Goal: Contribute content: Contribute content

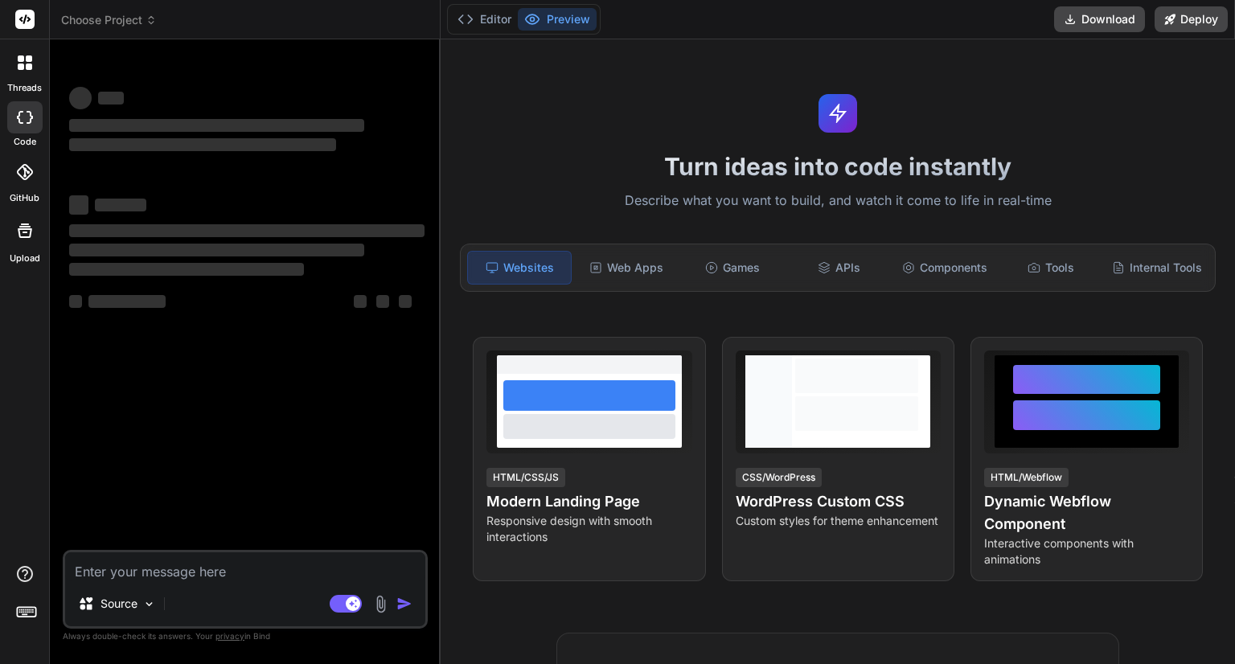
click at [268, 573] on textarea at bounding box center [245, 566] width 360 height 29
type textarea "x"
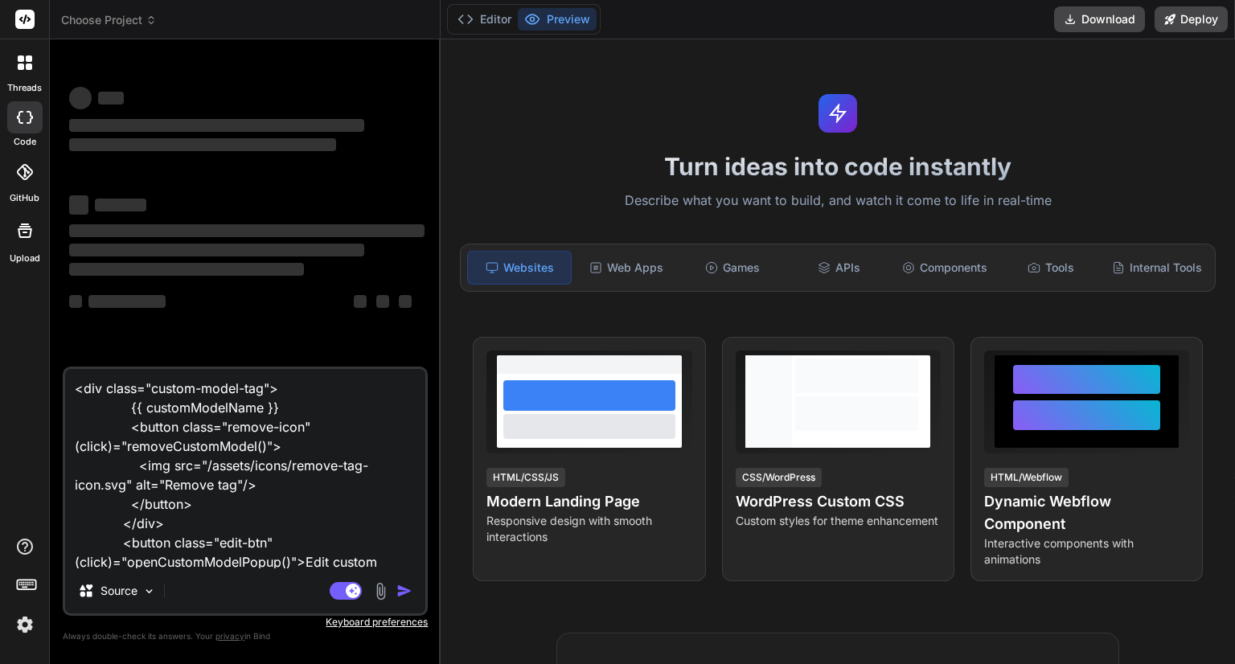
type textarea "<div class="custom-model-tag"> {{ customModelName }} <button class="remove-icon…"
type textarea "x"
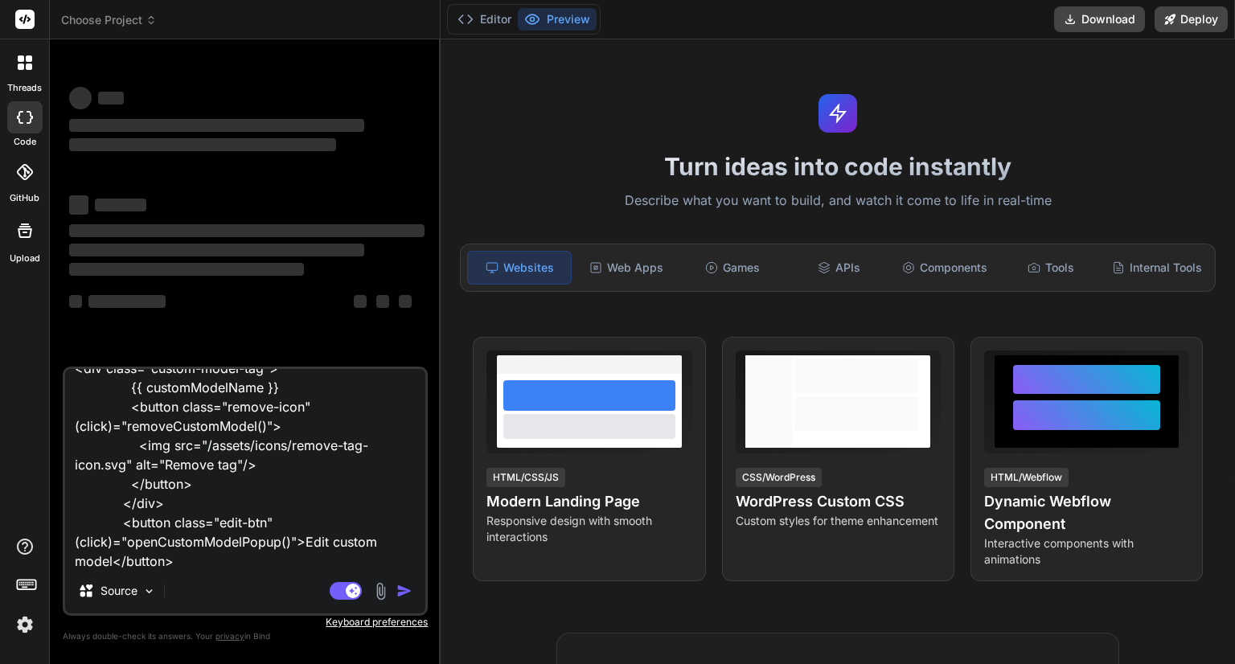
type textarea "<div class="custom-model-tag"> {{ customModelName }} <button class="remove-icon…"
type textarea "x"
type textarea "<div class="custom-model-tag"> {{ customModelName }} <button class="remove-icon…"
type textarea "x"
type textarea "<div class="custom-model-tag"> {{ customModelName }} <button class="remove-icon…"
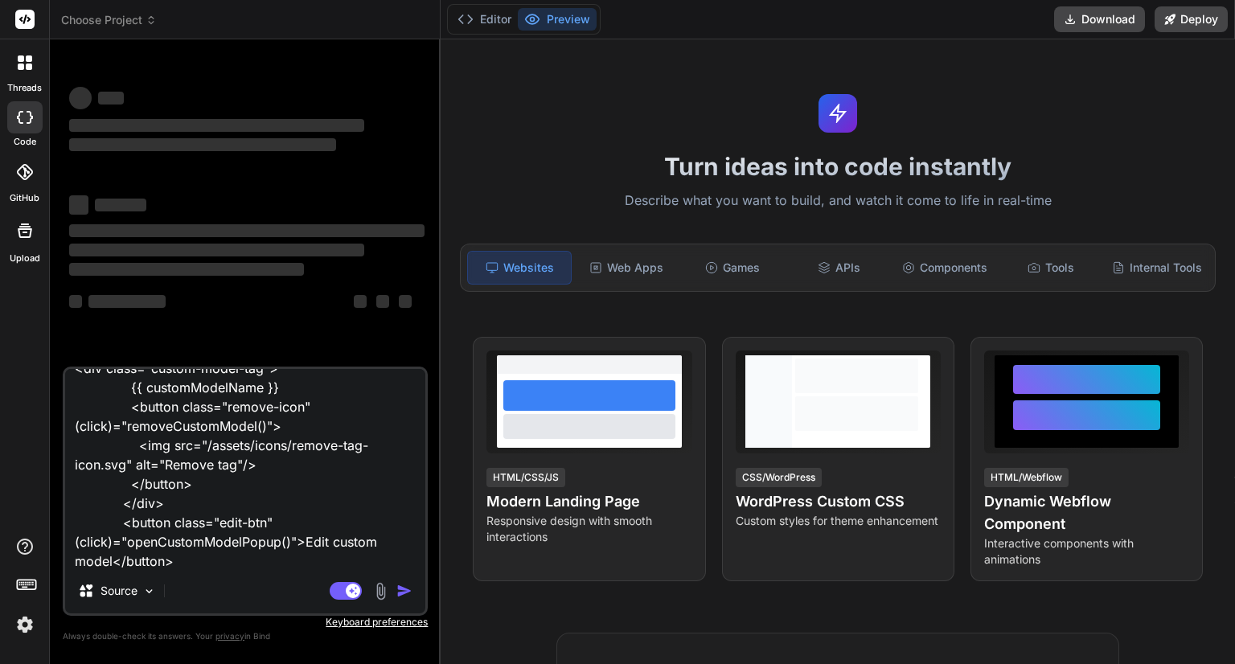
type textarea "x"
type textarea "<div class="custom-model-tag"> {{ customModelName }} <button class="remove-icon…"
type textarea "x"
type textarea "<div class="custom-model-tag"> {{ customModelName }} <button class="remove-icon…"
type textarea "x"
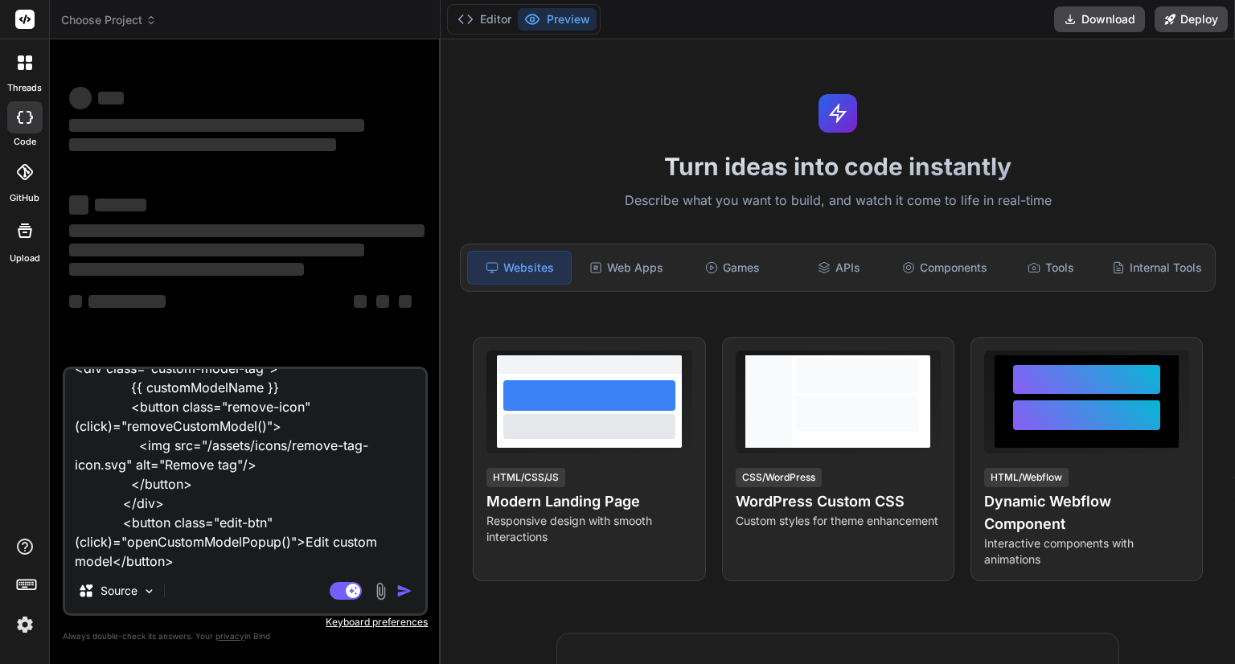
type textarea "<div class="custom-model-tag"> {{ customModelName }} <button class="remove-icon…"
type textarea "x"
type textarea "<div class="custom-model-tag"> {{ customModelName }} <button class="remove-icon…"
type textarea "x"
type textarea "<div class="custom-model-tag"> {{ customModelName }} <button class="remove-icon…"
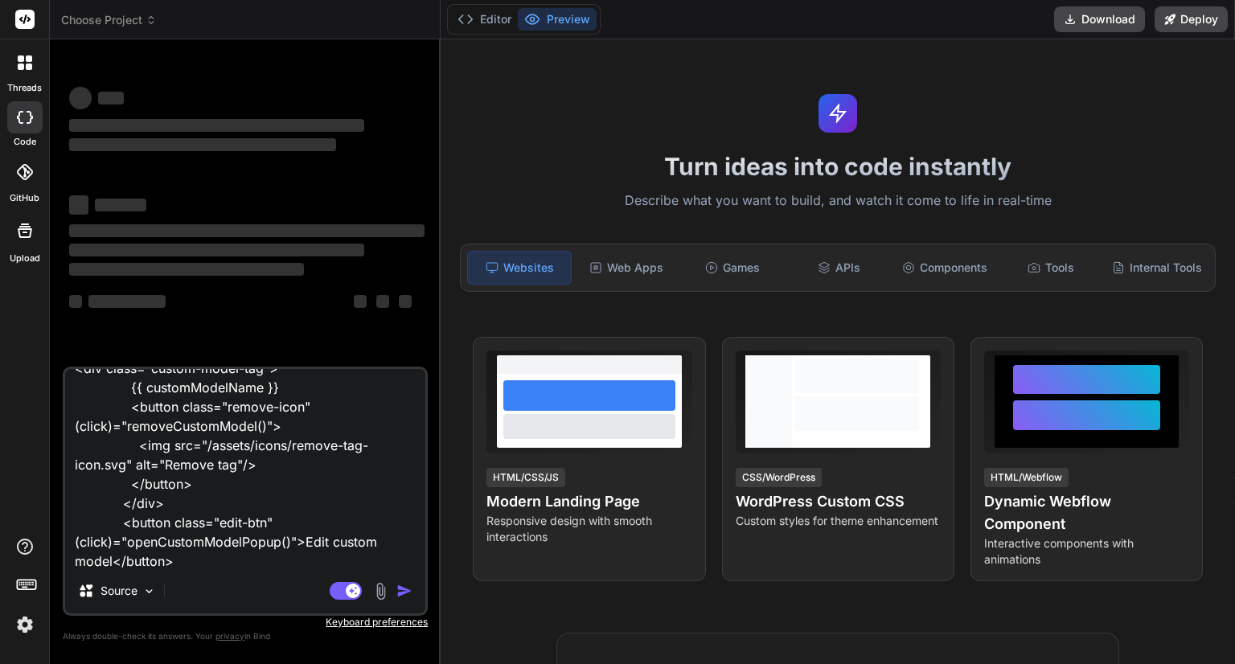
type textarea "x"
type textarea "<div class="custom-model-tag"> {{ customModelName }} <button class="remove-icon…"
type textarea "x"
type textarea "<div class="custom-model-tag"> {{ customModelName }} <button class="remove-icon…"
type textarea "x"
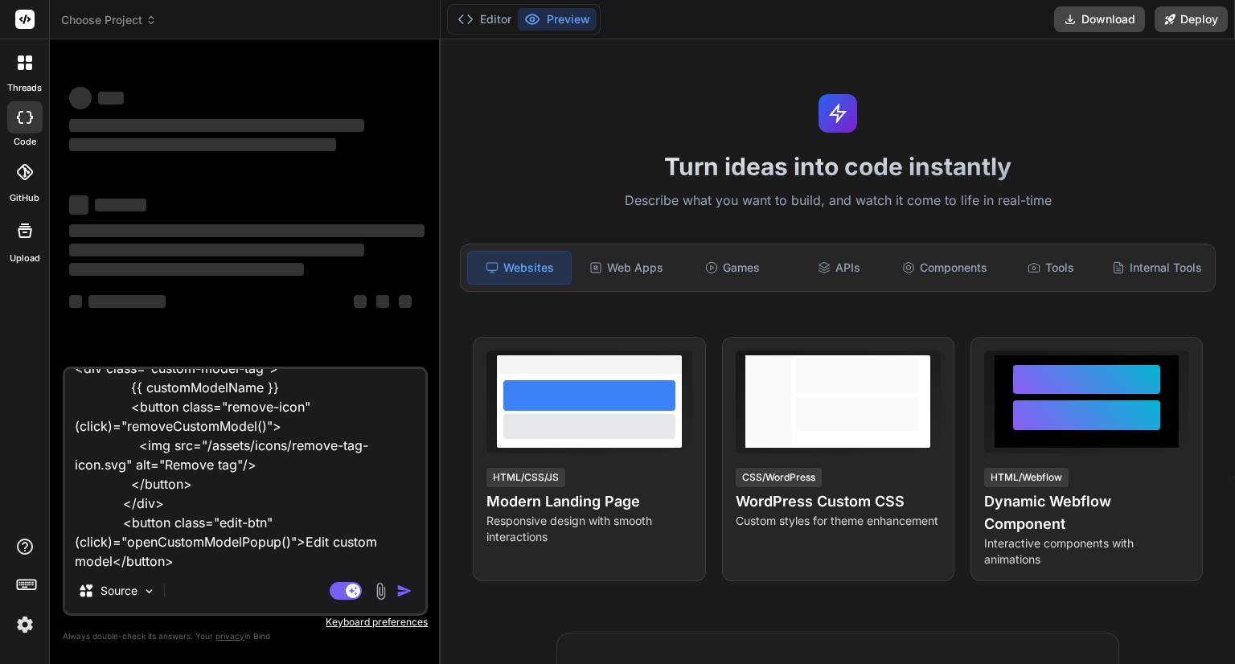
type textarea "<div class="custom-model-tag"> {{ customModelName }} <button class="remove-icon…"
type textarea "x"
type textarea "<div class="custom-model-tag"> {{ customModelName }} <button class="remove-icon…"
type textarea "x"
type textarea "<div class="custom-model-tag"> {{ customModelName }} <button class="remove-icon…"
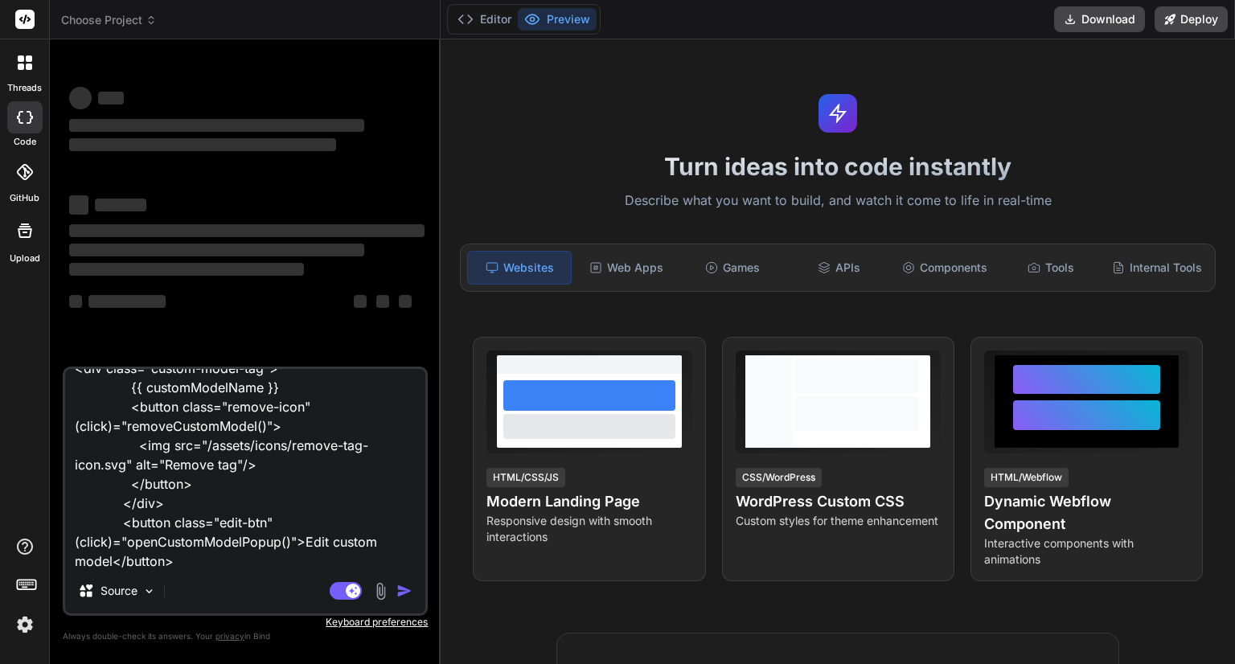
type textarea "x"
type textarea "<div class="custom-model-tag"> {{ customModelName }} <button class="remove-icon…"
type textarea "x"
type textarea "<div class="custom-model-tag"> {{ customModelName }} <button class="remove-icon…"
type textarea "x"
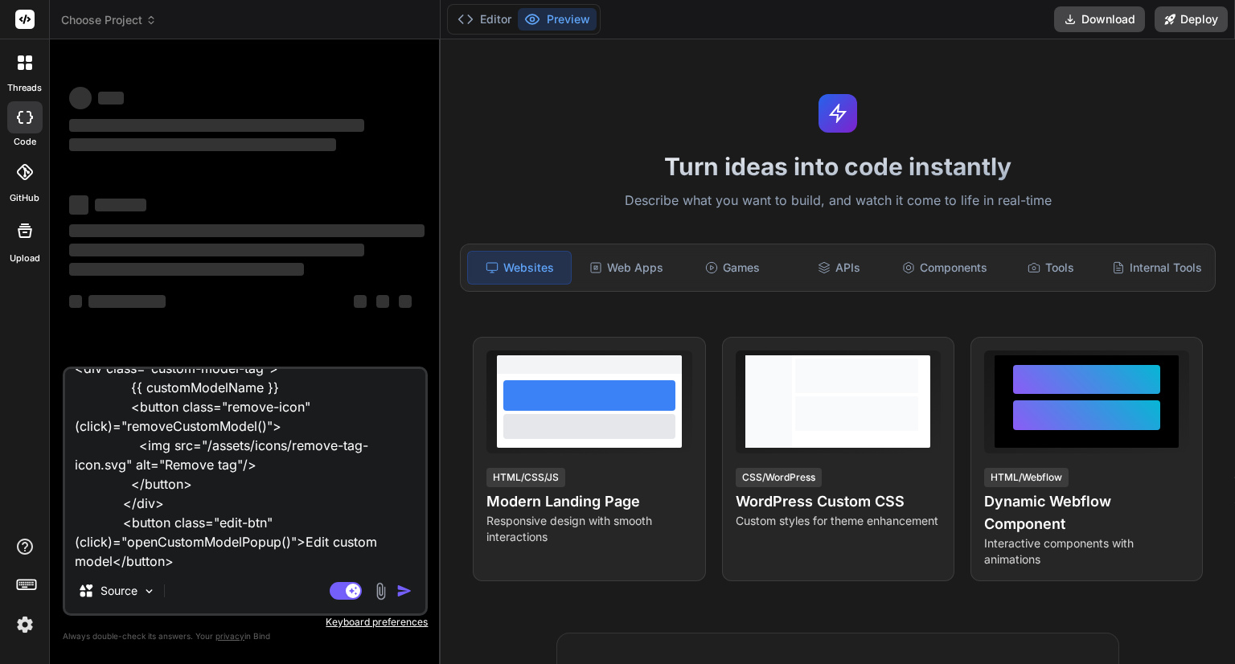
type textarea "<div class="custom-model-tag"> {{ customModelName }} <button class="remove-icon…"
type textarea "x"
type textarea "<div class="custom-model-tag"> {{ customModelName }} <button class="remove-icon…"
type textarea "x"
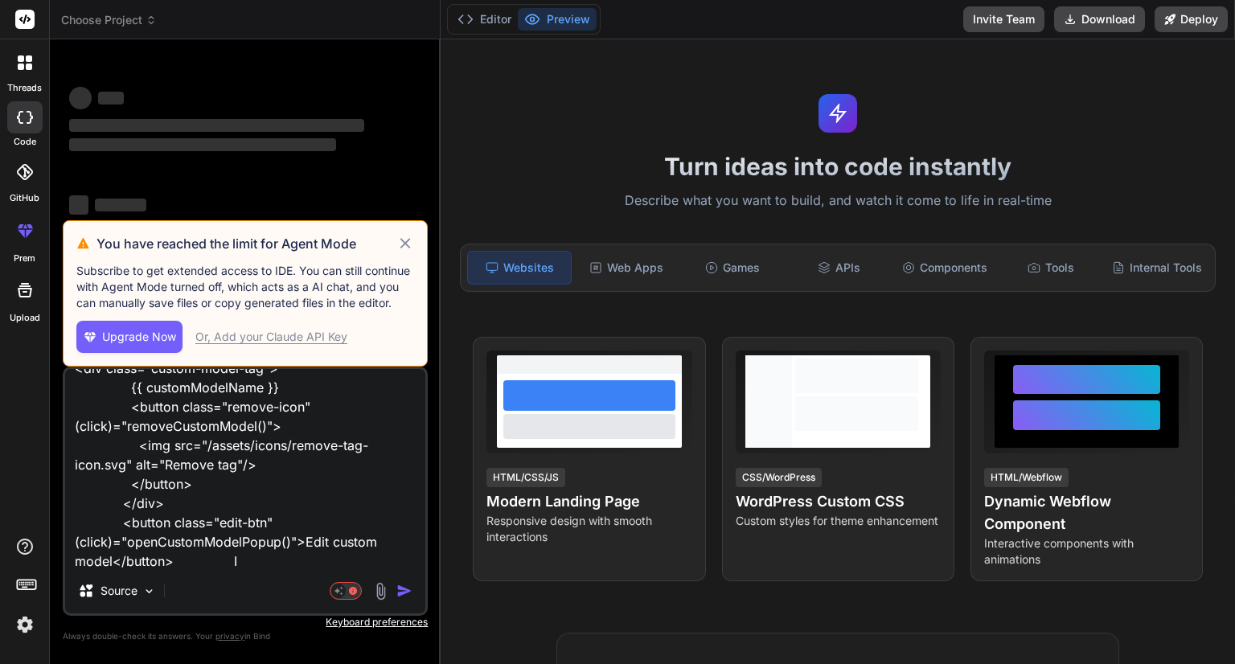
type textarea "<div class="custom-model-tag"> {{ customModelName }} <button class="remove-icon…"
type textarea "x"
type textarea "<div class="custom-model-tag"> {{ customModelName }} <button class="remove-icon…"
type textarea "x"
type textarea "<div class="custom-model-tag"> {{ customModelName }} <button class="remove-icon…"
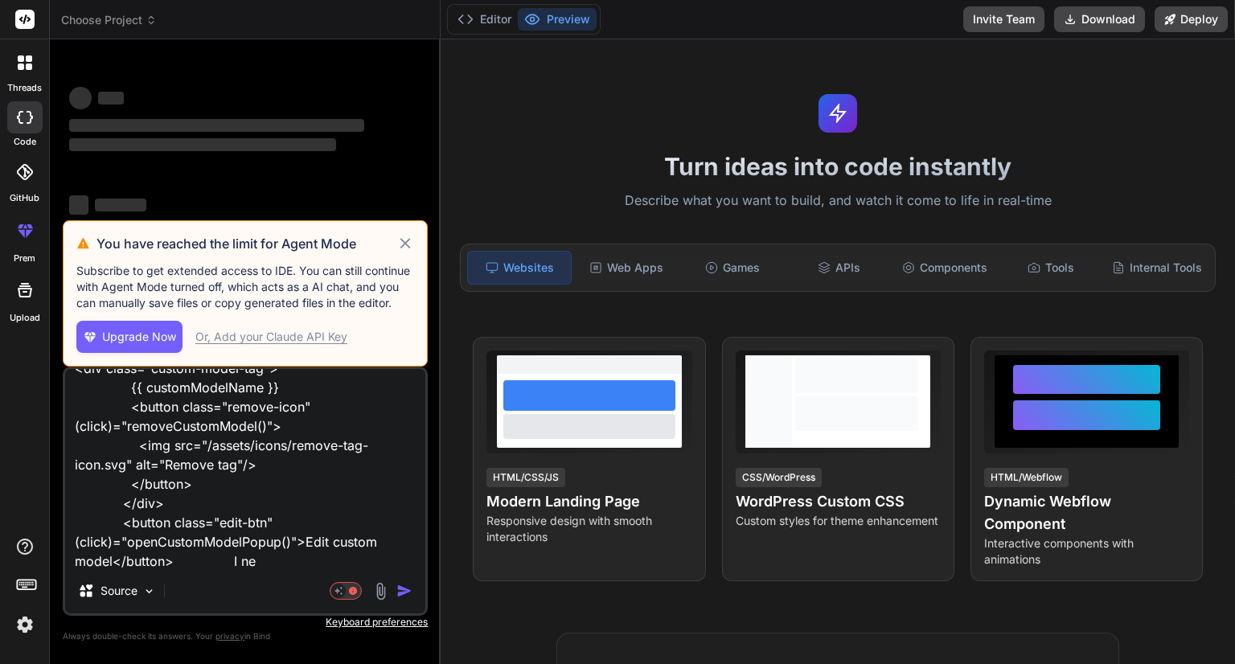
type textarea "x"
type textarea "<div class="custom-model-tag"> {{ customModelName }} <button class="remove-icon…"
type textarea "x"
type textarea "<div class="custom-model-tag"> {{ customModelName }} <button class="remove-icon…"
type textarea "x"
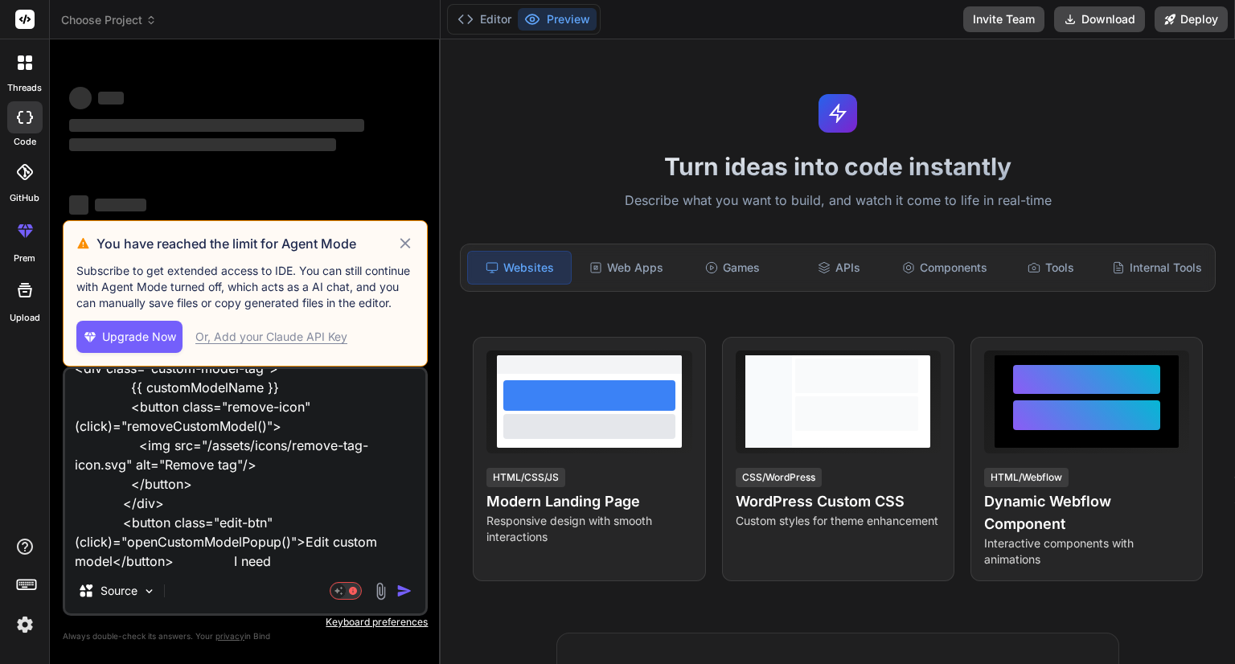
type textarea "<div class="custom-model-tag"> {{ customModelName }} <button class="remove-icon…"
type textarea "x"
type textarea "<div class="custom-model-tag"> {{ customModelName }} <button class="remove-icon…"
type textarea "x"
type textarea "<div class="custom-model-tag"> {{ customModelName }} <button class="remove-icon…"
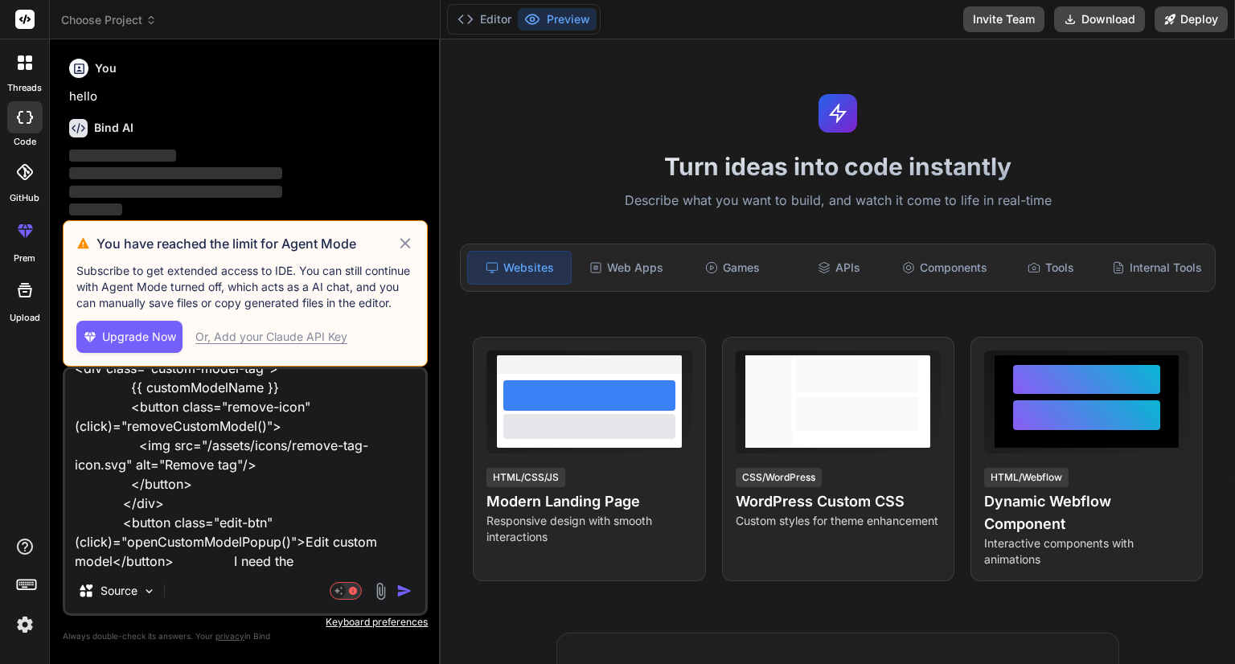
type textarea "x"
type textarea "<div class="custom-model-tag"> {{ customModelName }} <button class="remove-icon…"
click at [399, 241] on icon at bounding box center [405, 243] width 18 height 19
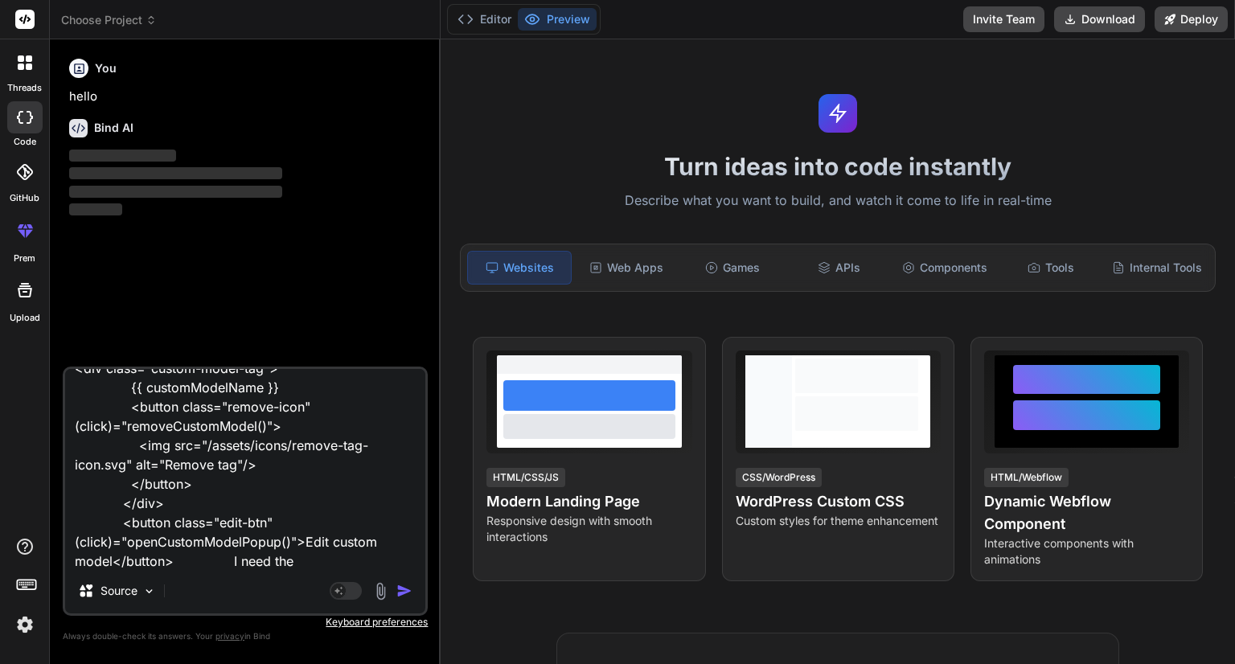
click at [299, 561] on textarea "<div class="custom-model-tag"> {{ customModelName }} <button class="remove-icon…" at bounding box center [245, 468] width 360 height 199
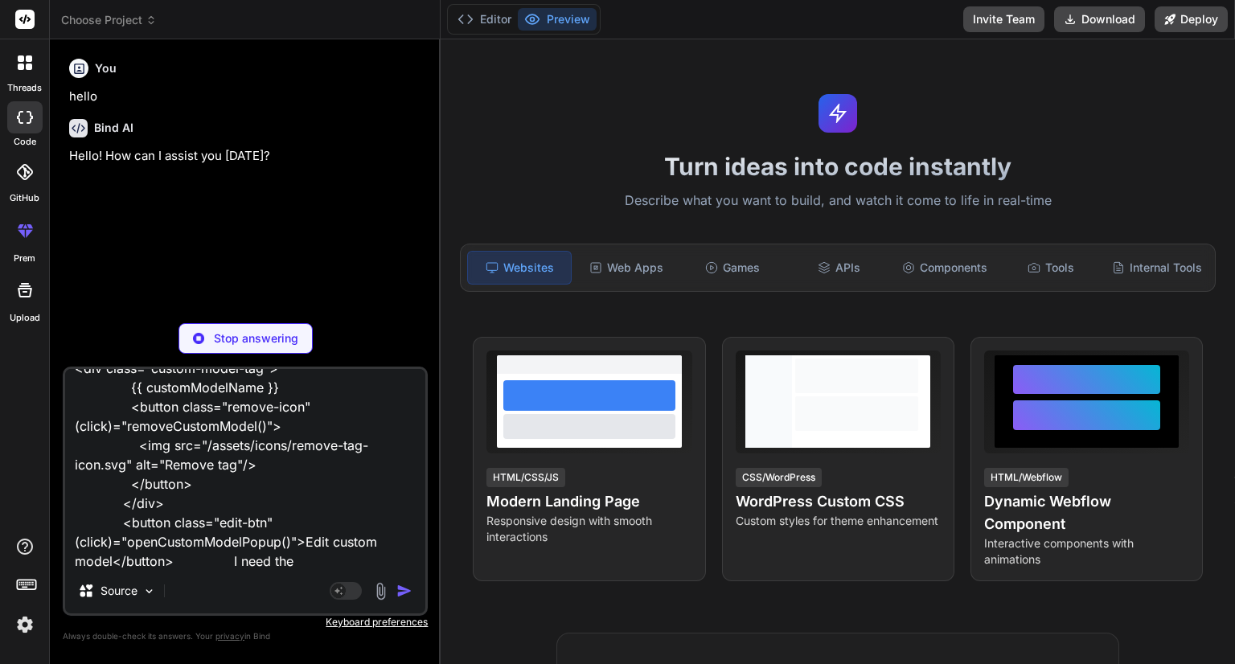
type textarea "x"
type textarea "<div class="custom-model-tag"> {{ customModelName }} <button class="remove-icon…"
type textarea "x"
type textarea "<div class="custom-model-tag"> {{ customModelName }} <button class="remove-icon…"
type textarea "x"
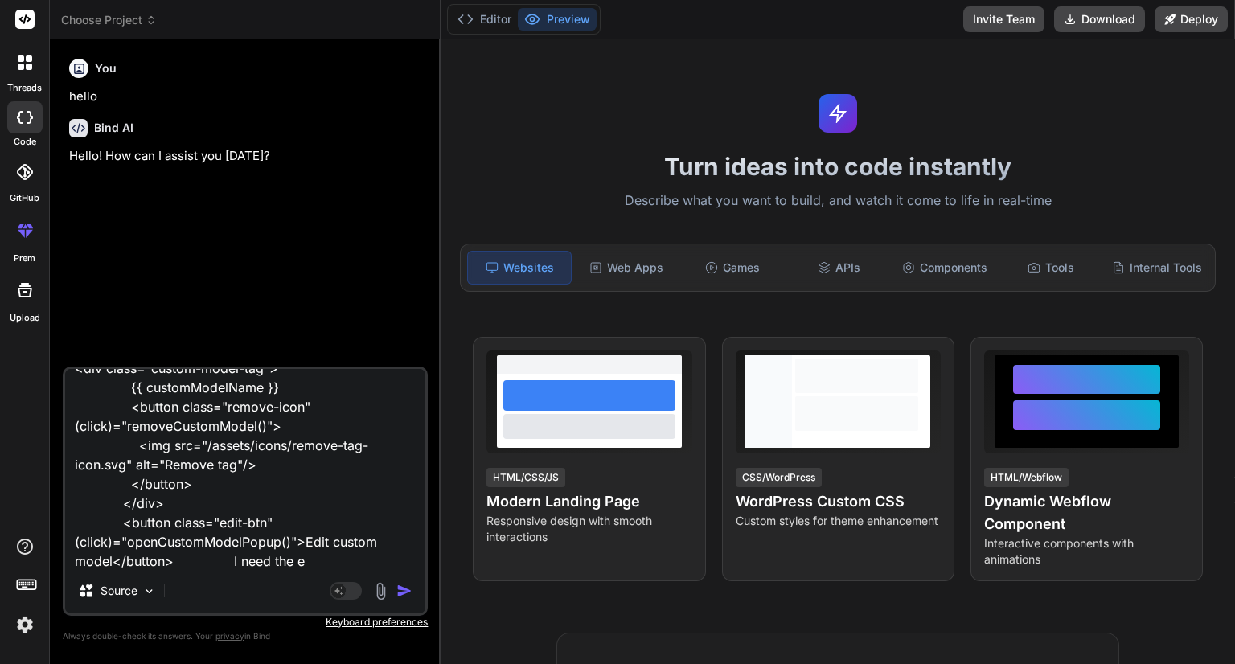
type textarea "<div class="custom-model-tag"> {{ customModelName }} <button class="remove-icon…"
type textarea "x"
type textarea "<div class="custom-model-tag"> {{ customModelName }} <button class="remove-icon…"
type textarea "x"
type textarea "<div class="custom-model-tag"> {{ customModelName }} <button class="remove-icon…"
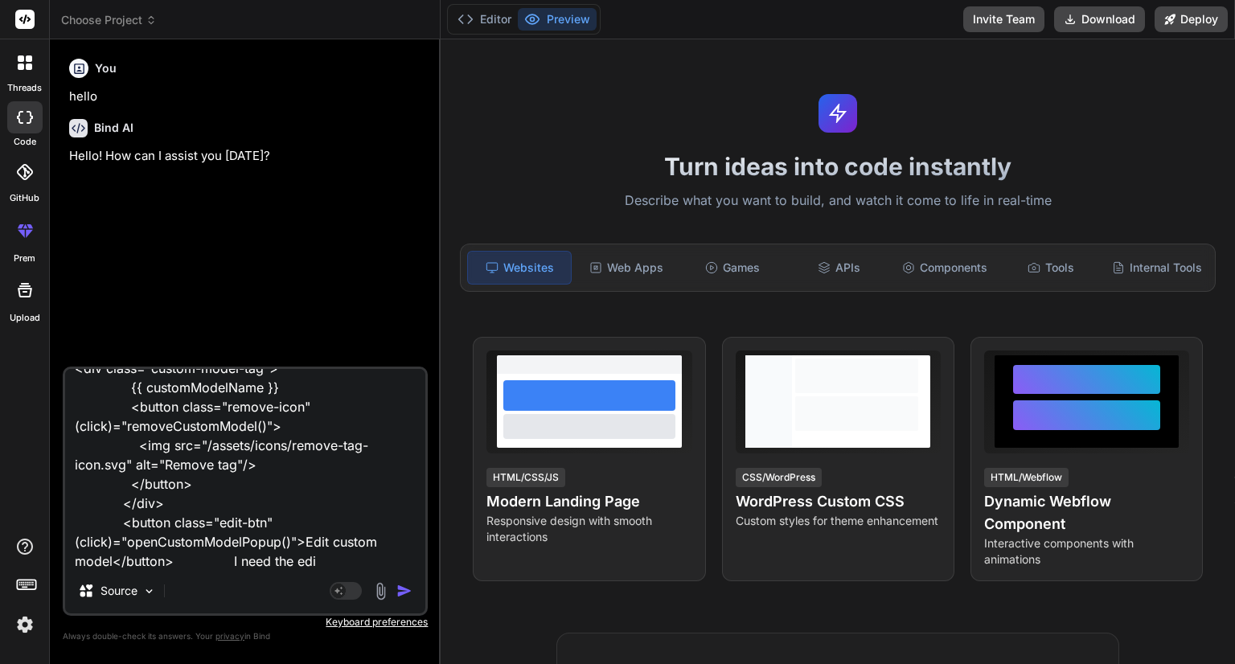
type textarea "x"
type textarea "<div class="custom-model-tag"> {{ customModelName }} <button class="remove-icon…"
type textarea "x"
type textarea "<div class="custom-model-tag"> {{ customModelName }} <button class="remove-icon…"
type textarea "x"
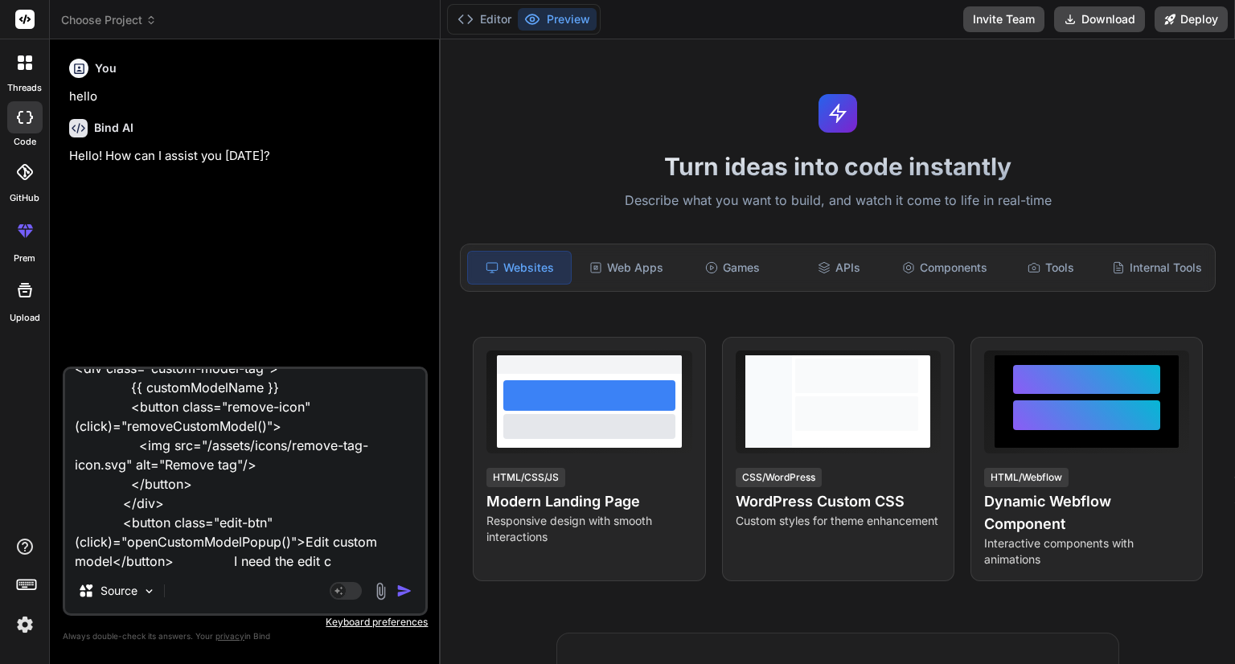
type textarea "<div class="custom-model-tag"> {{ customModelName }} <button class="remove-icon…"
type textarea "x"
type textarea "<div class="custom-model-tag"> {{ customModelName }} <button class="remove-icon…"
type textarea "x"
type textarea "<div class="custom-model-tag"> {{ customModelName }} <button class="remove-icon…"
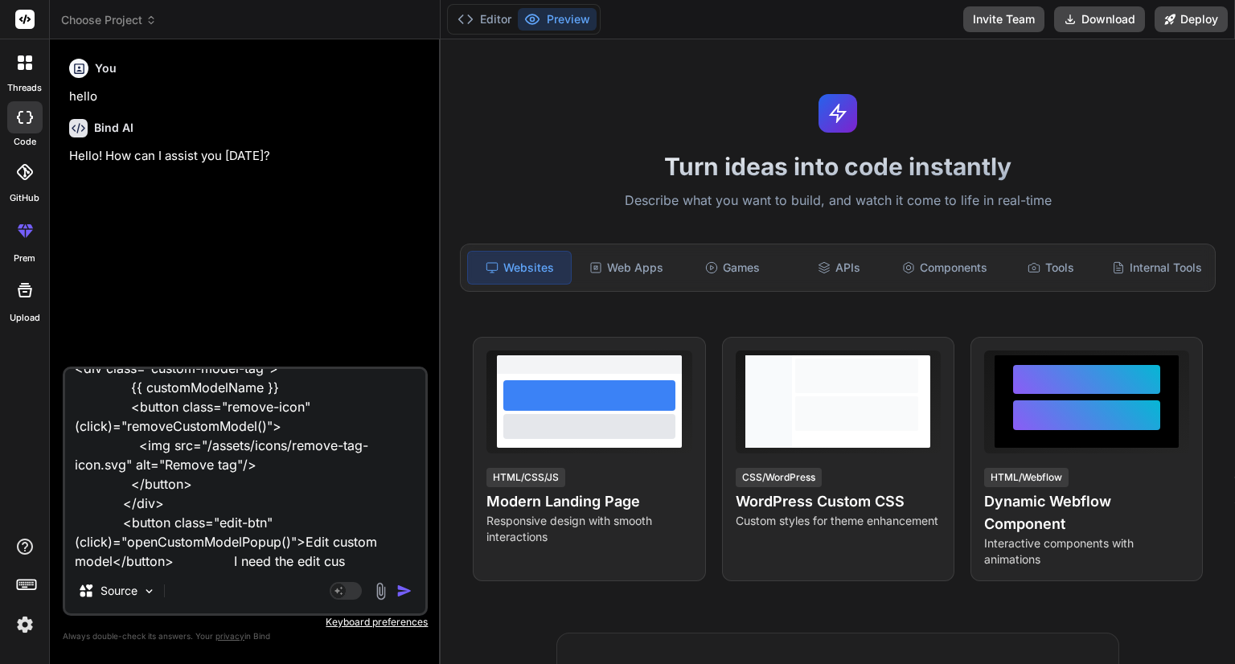
type textarea "x"
type textarea "<div class="custom-model-tag"> {{ customModelName }} <button class="remove-icon…"
type textarea "x"
type textarea "<div class="custom-model-tag"> {{ customModelName }} <button class="remove-icon…"
type textarea "x"
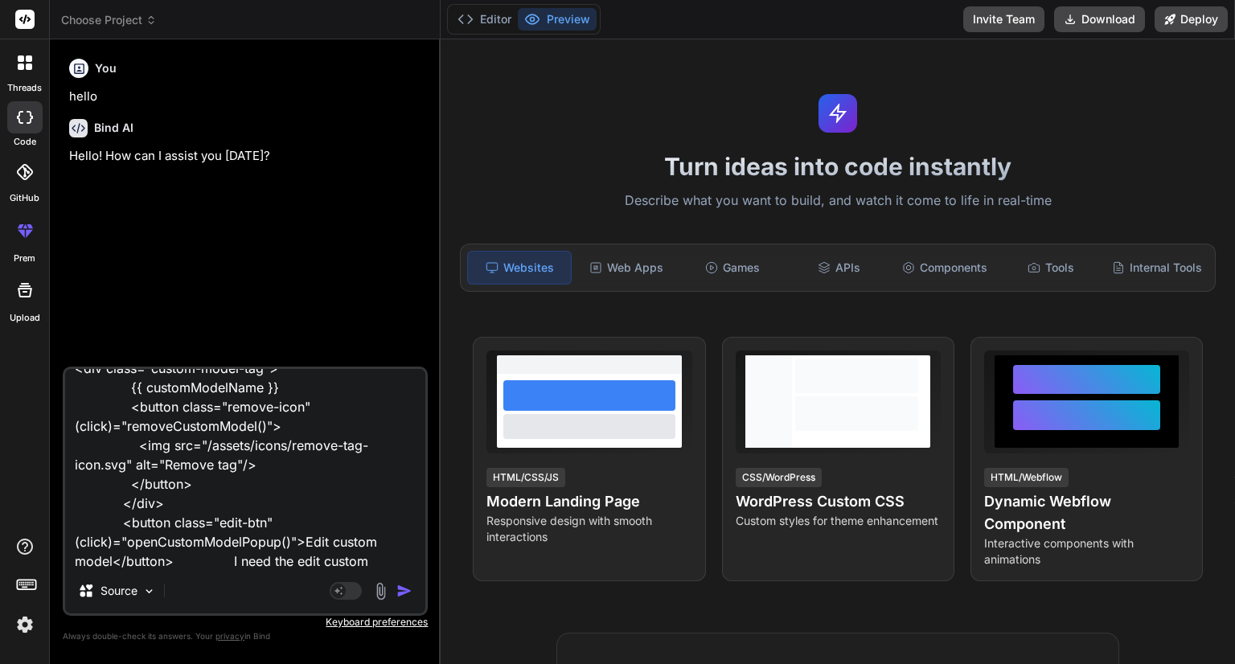
type textarea "<div class="custom-model-tag"> {{ customModelName }} <button class="remove-icon…"
type textarea "x"
type textarea "<div class="custom-model-tag"> {{ customModelName }} <button class="remove-icon…"
type textarea "x"
type textarea "<div class="custom-model-tag"> {{ customModelName }} <button class="remove-icon…"
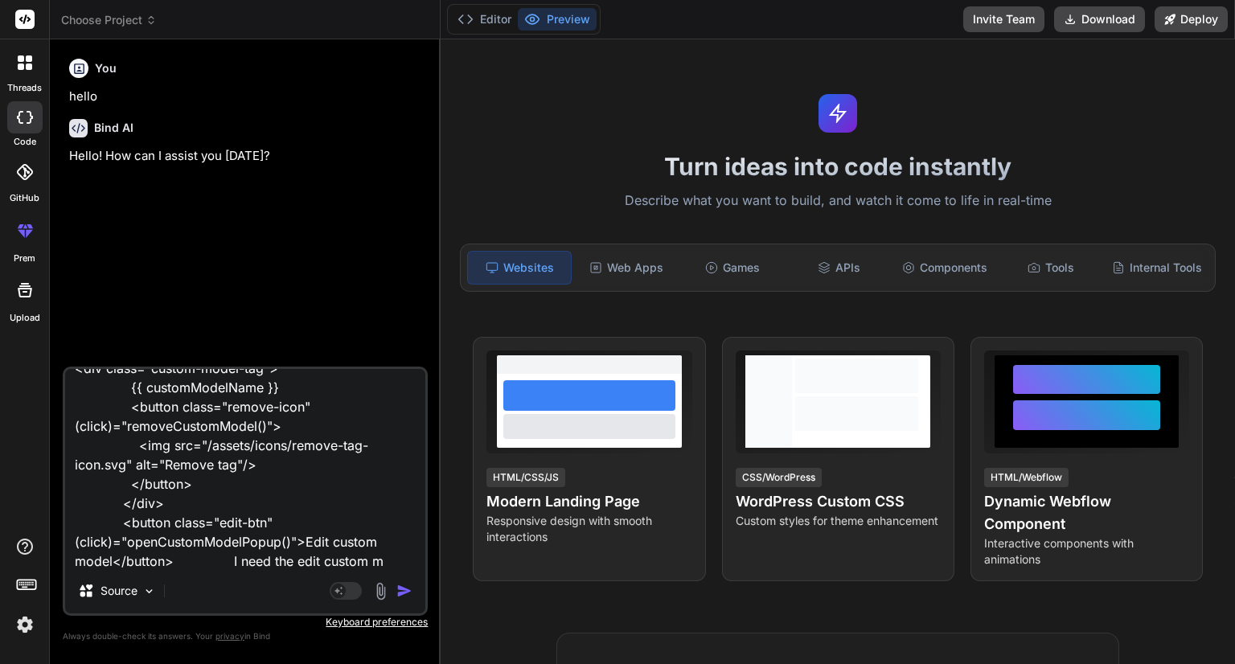
type textarea "x"
type textarea "<div class="custom-model-tag"> {{ customModelName }} <button class="remove-icon…"
type textarea "x"
type textarea "<div class="custom-model-tag"> {{ customModelName }} <button class="remove-icon…"
type textarea "x"
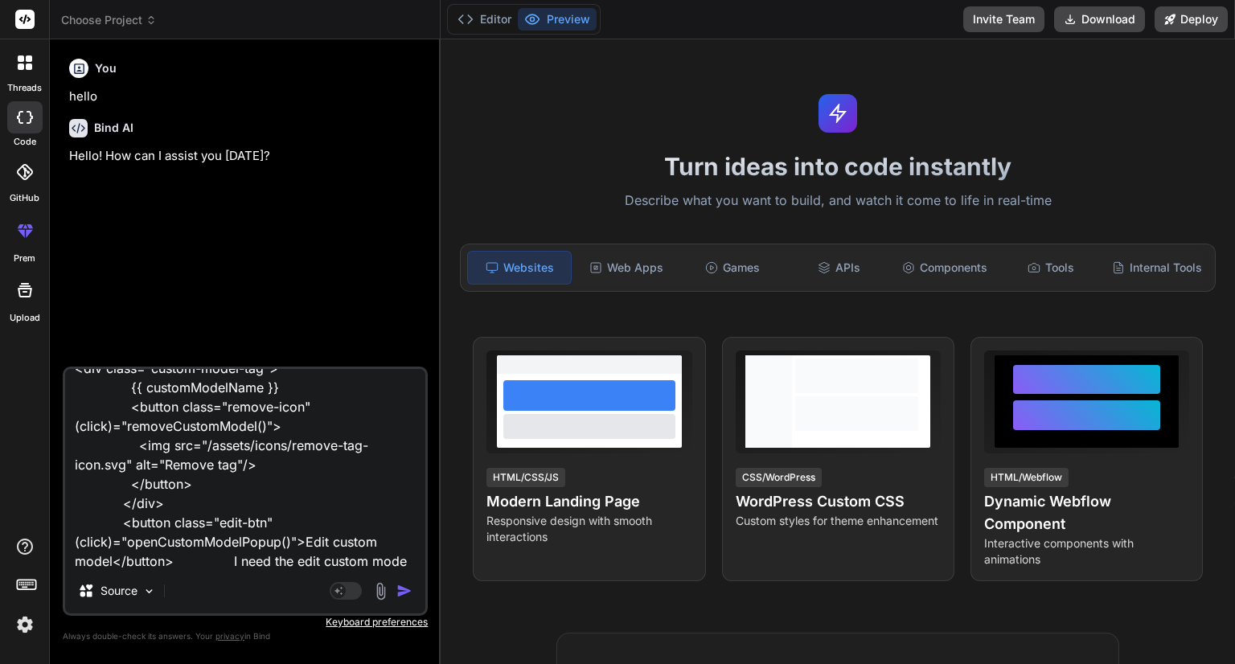
type textarea "<div class="custom-model-tag"> {{ customModelName }} <button class="remove-icon…"
type textarea "x"
type textarea "<div class="custom-model-tag"> {{ customModelName }} <button class="remove-icon…"
type textarea "x"
type textarea "<div class="custom-model-tag"> {{ customModelName }} <button class="remove-icon…"
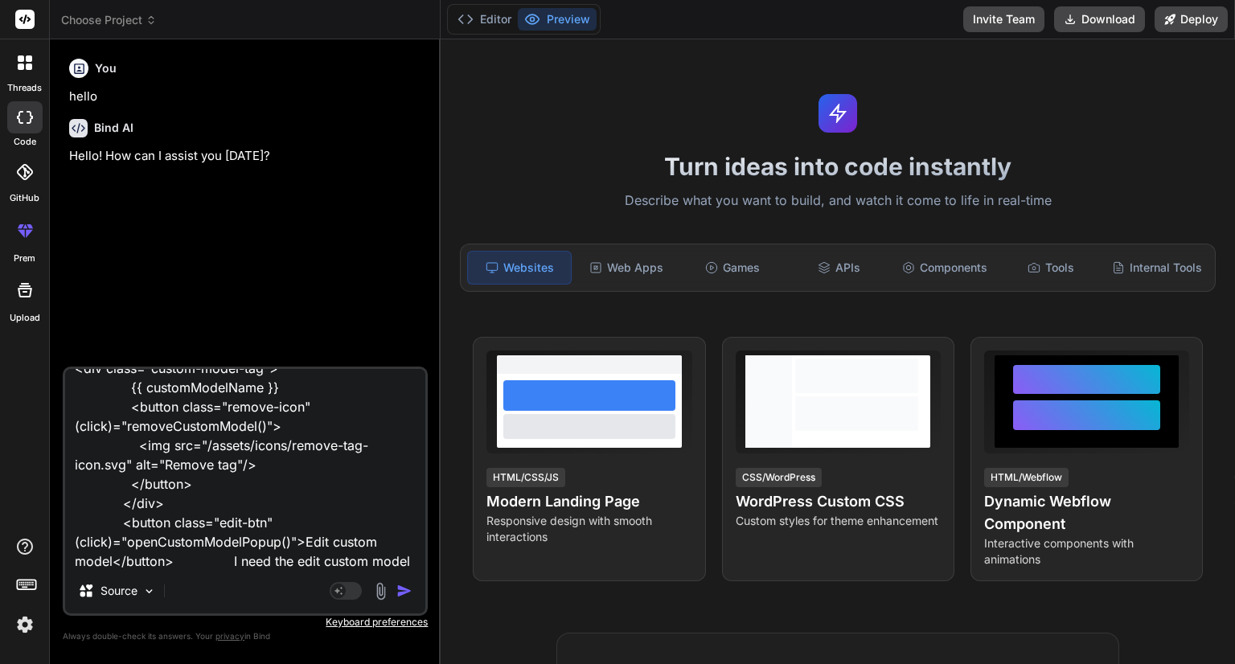
type textarea "x"
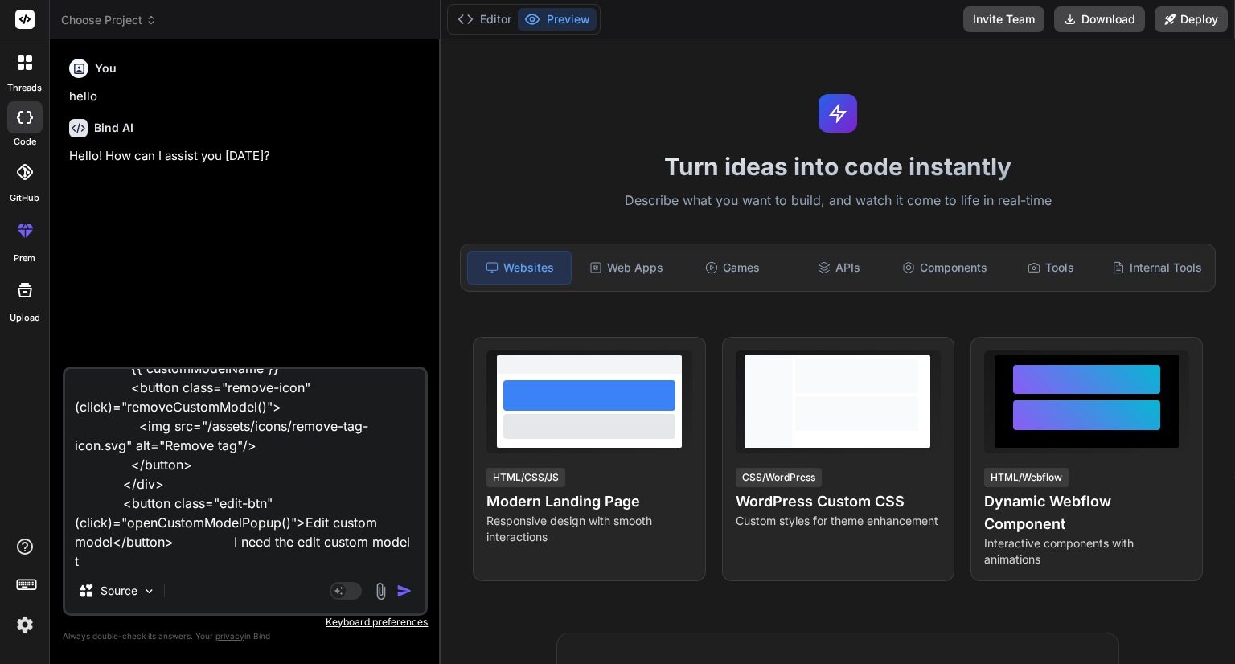
type textarea "<div class="custom-model-tag"> {{ customModelName }} <button class="remove-icon…"
type textarea "x"
type textarea "<div class="custom-model-tag"> {{ customModelName }} <button class="remove-icon…"
type textarea "x"
type textarea "<div class="custom-model-tag"> {{ customModelName }} <button class="remove-icon…"
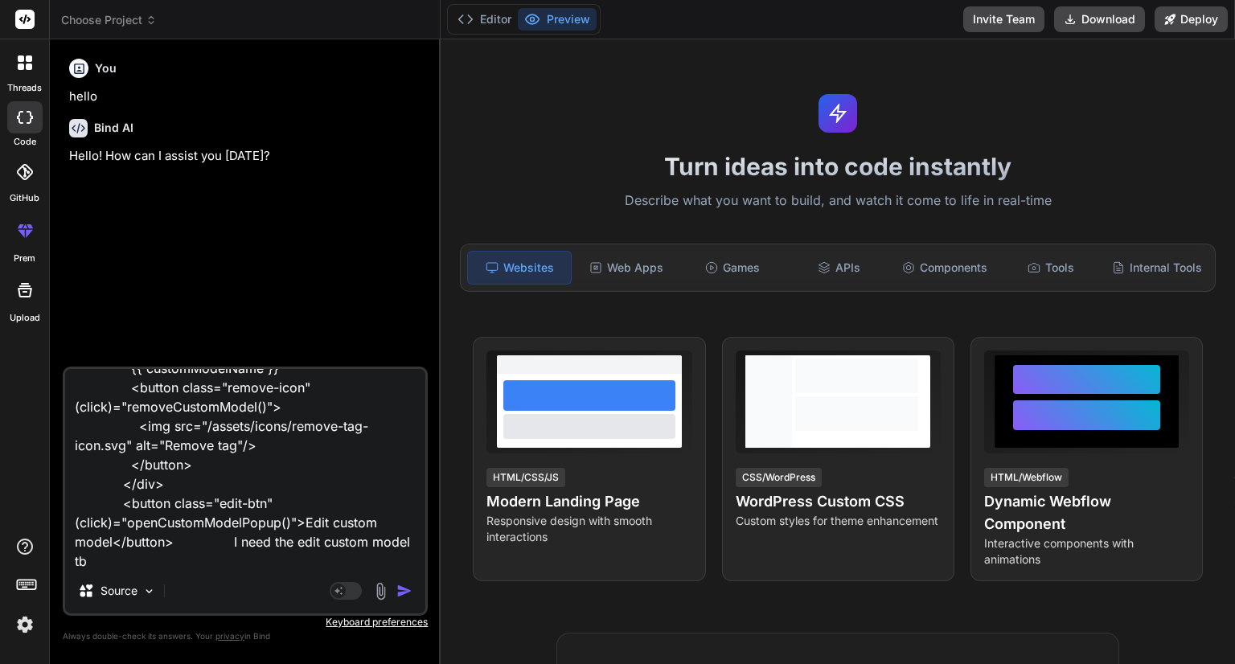
type textarea "x"
type textarea "<div class="custom-model-tag"> {{ customModelName }} <button class="remove-icon…"
type textarea "x"
type textarea "<div class="custom-model-tag"> {{ customModelName }} <button class="remove-icon…"
type textarea "x"
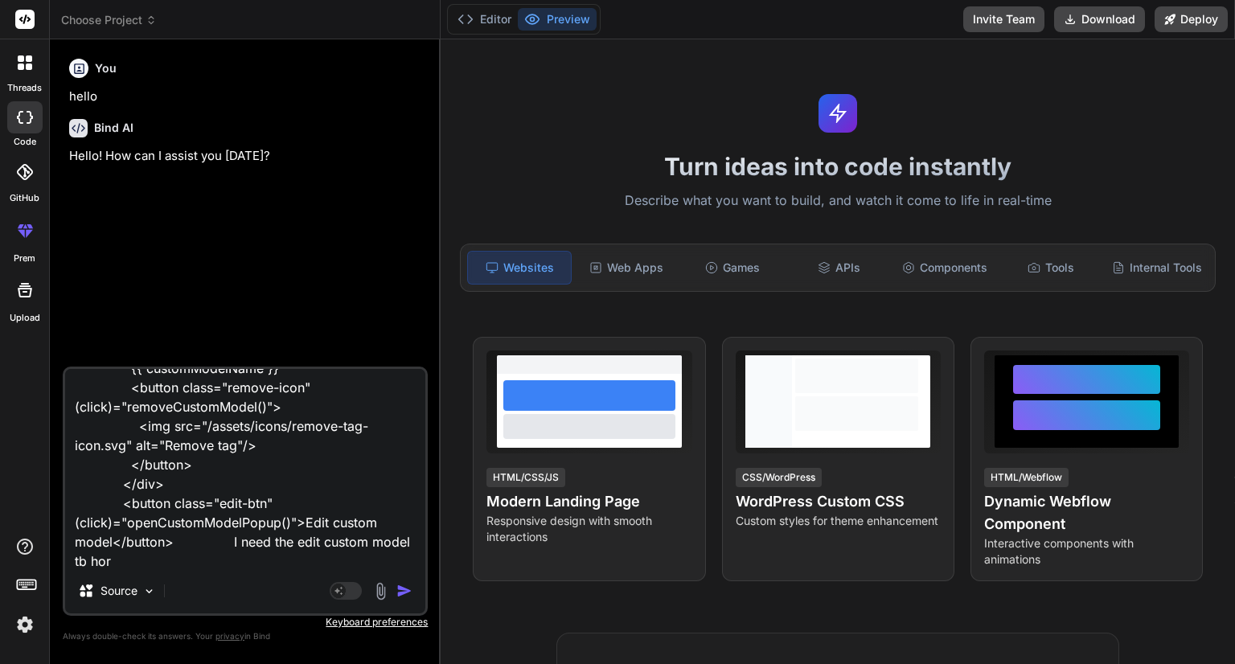
type textarea "<div class="custom-model-tag"> {{ customModelName }} <button class="remove-icon…"
type textarea "x"
type textarea "<div class="custom-model-tag"> {{ customModelName }} <button class="remove-icon…"
type textarea "x"
type textarea "<div class="custom-model-tag"> {{ customModelName }} <button class="remove-icon…"
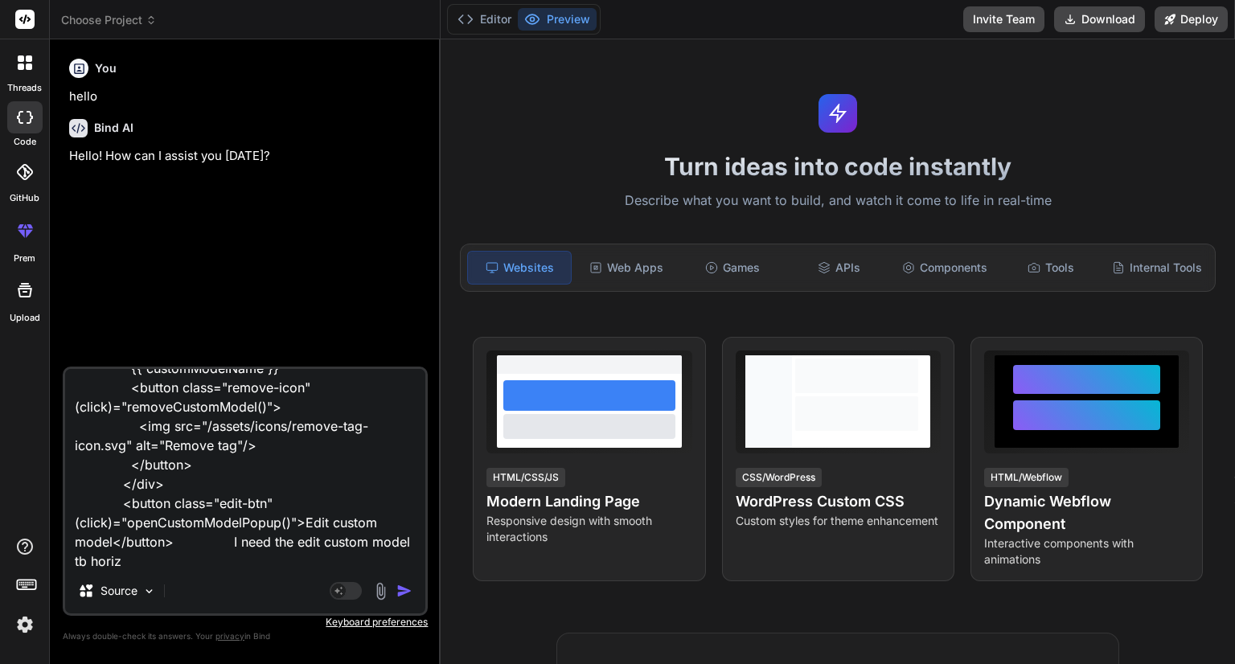
type textarea "x"
type textarea "<div class="custom-model-tag"> {{ customModelName }} <button class="remove-icon…"
type textarea "x"
type textarea "<div class="custom-model-tag"> {{ customModelName }} <button class="remove-icon…"
type textarea "x"
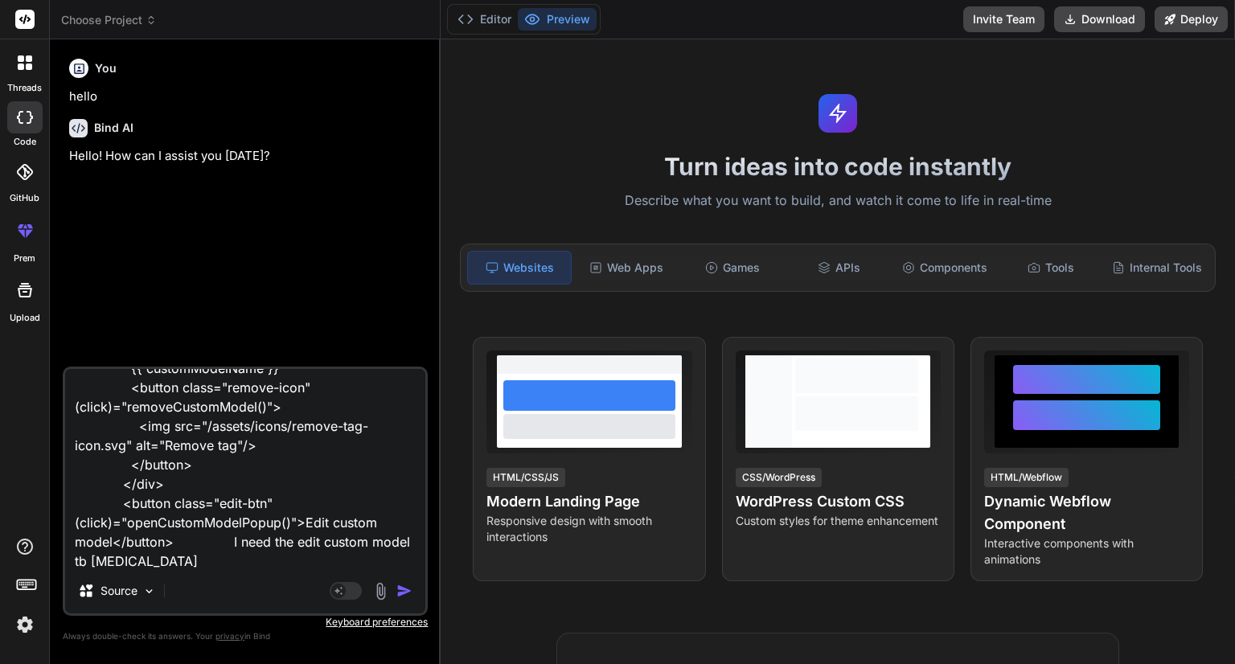
type textarea "<div class="custom-model-tag"> {{ customModelName }} <button class="remove-icon…"
type textarea "x"
type textarea "<div class="custom-model-tag"> {{ customModelName }} <button class="remove-icon…"
type textarea "x"
type textarea "<div class="custom-model-tag"> {{ customModelName }} <button class="remove-icon…"
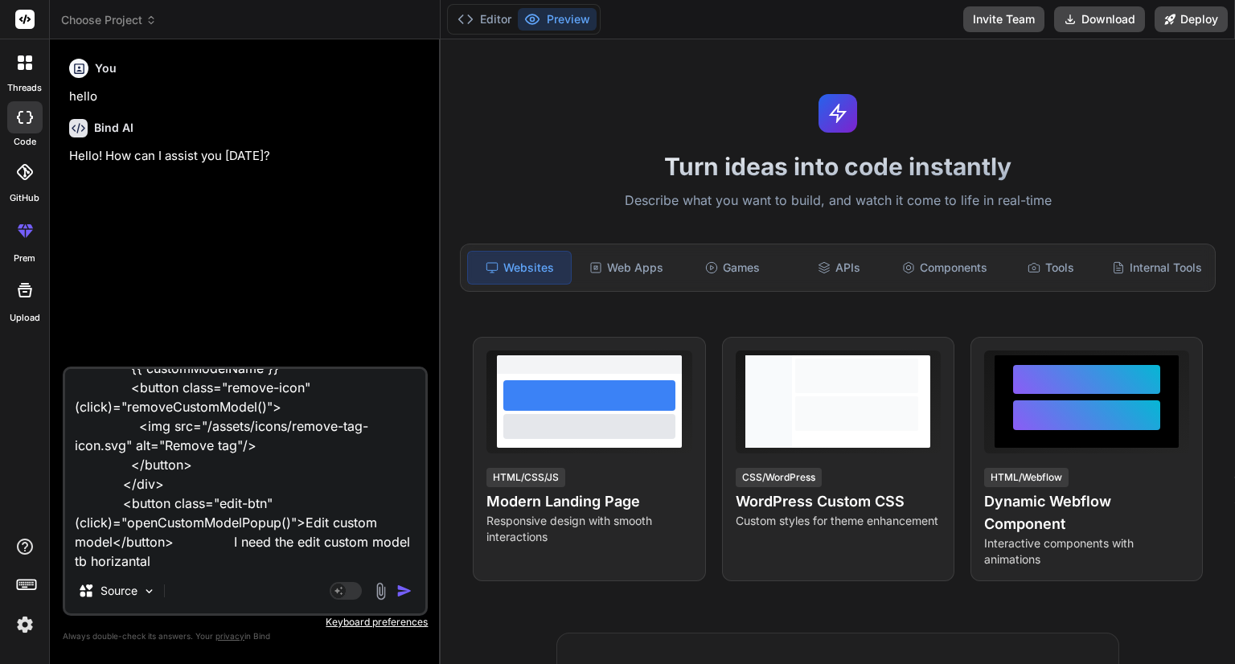
type textarea "x"
type textarea "<div class="custom-model-tag"> {{ customModelName }} <button class="remove-icon…"
type textarea "x"
type textarea "<div class="custom-model-tag"> {{ customModelName }} <button class="remove-icon…"
type textarea "x"
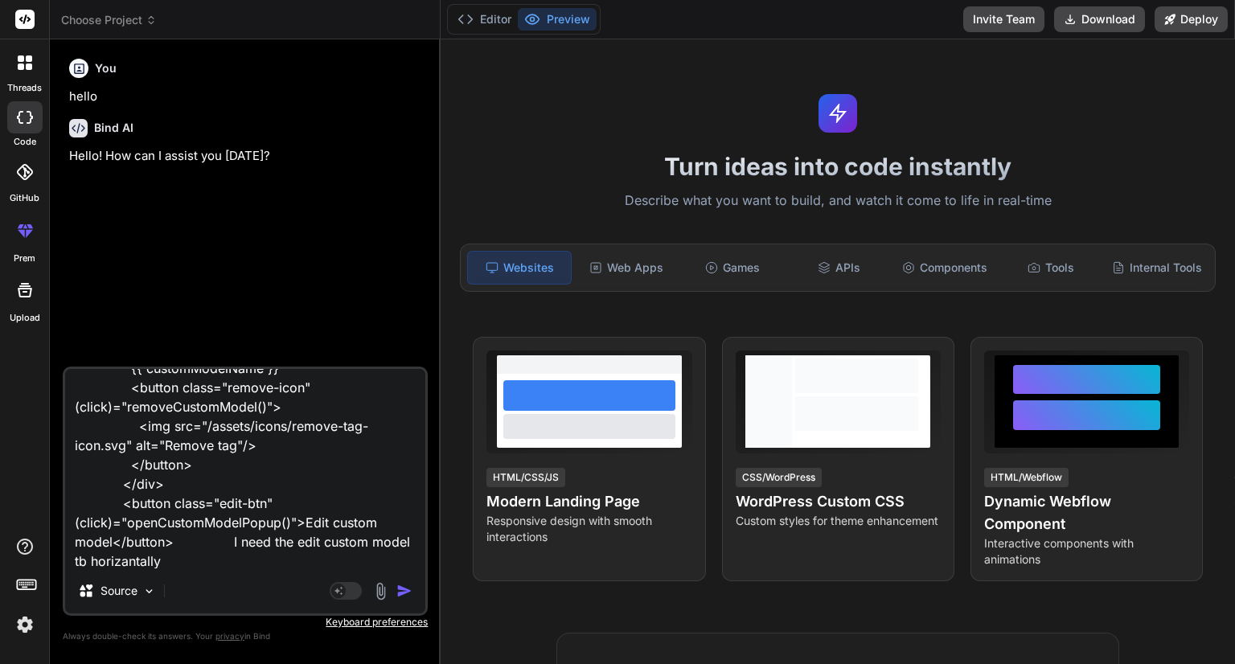
type textarea "<div class="custom-model-tag"> {{ customModelName }} <button class="remove-icon…"
type textarea "x"
type textarea "<div class="custom-model-tag"> {{ customModelName }} <button class="remove-icon…"
type textarea "x"
type textarea "<div class="custom-model-tag"> {{ customModelName }} <button class="remove-icon…"
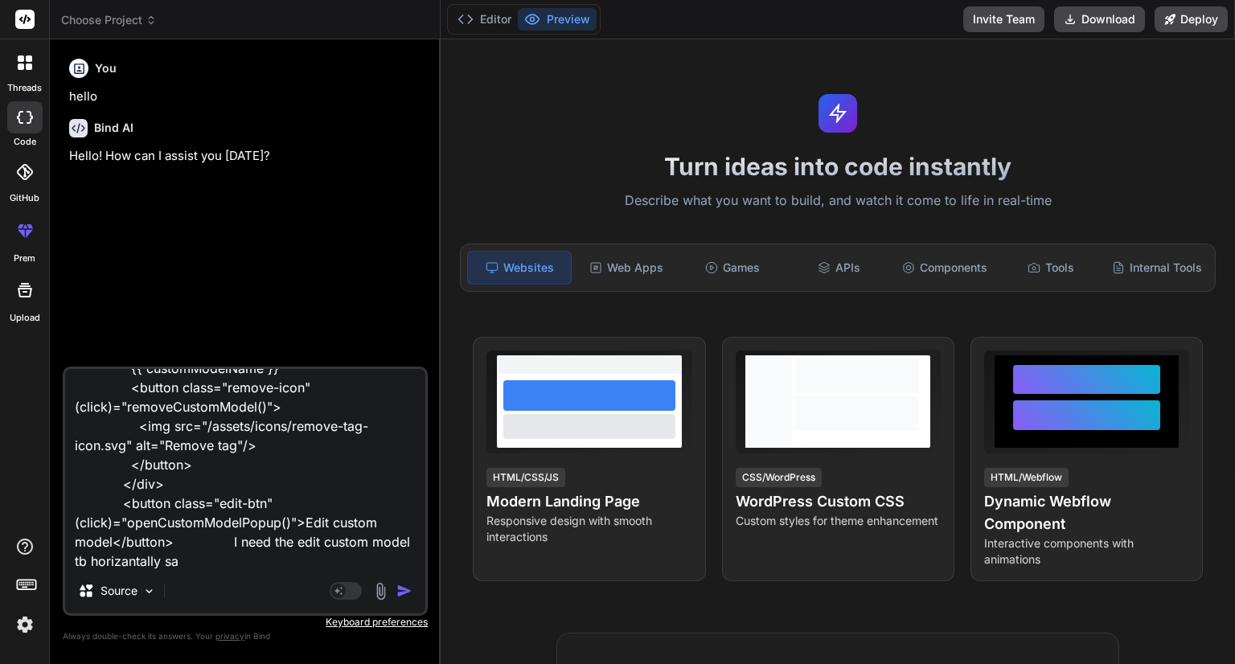
type textarea "x"
type textarea "<div class="custom-model-tag"> {{ customModelName }} <button class="remove-icon…"
type textarea "x"
type textarea "<div class="custom-model-tag"> {{ customModelName }} <button class="remove-icon…"
type textarea "x"
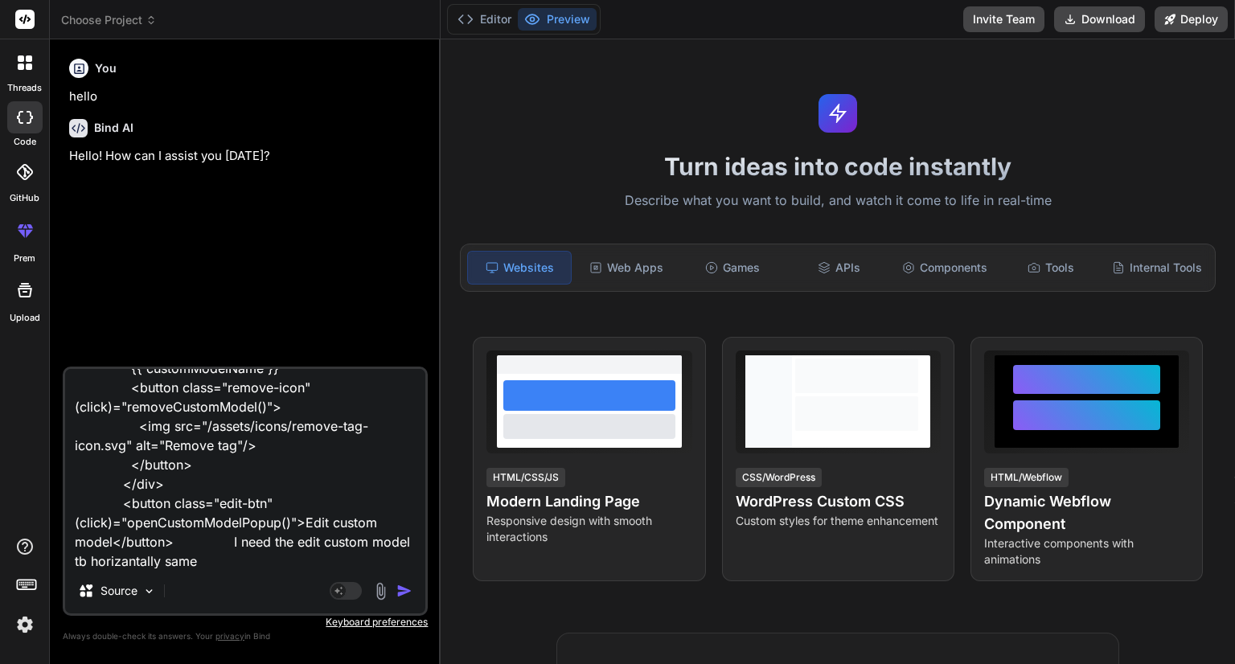
type textarea "<div class="custom-model-tag"> {{ customModelName }} <button class="remove-icon…"
type textarea "x"
type textarea "<div class="custom-model-tag"> {{ customModelName }} <button class="remove-icon…"
type textarea "x"
type textarea "<div class="custom-model-tag"> {{ customModelName }} <button class="remove-icon…"
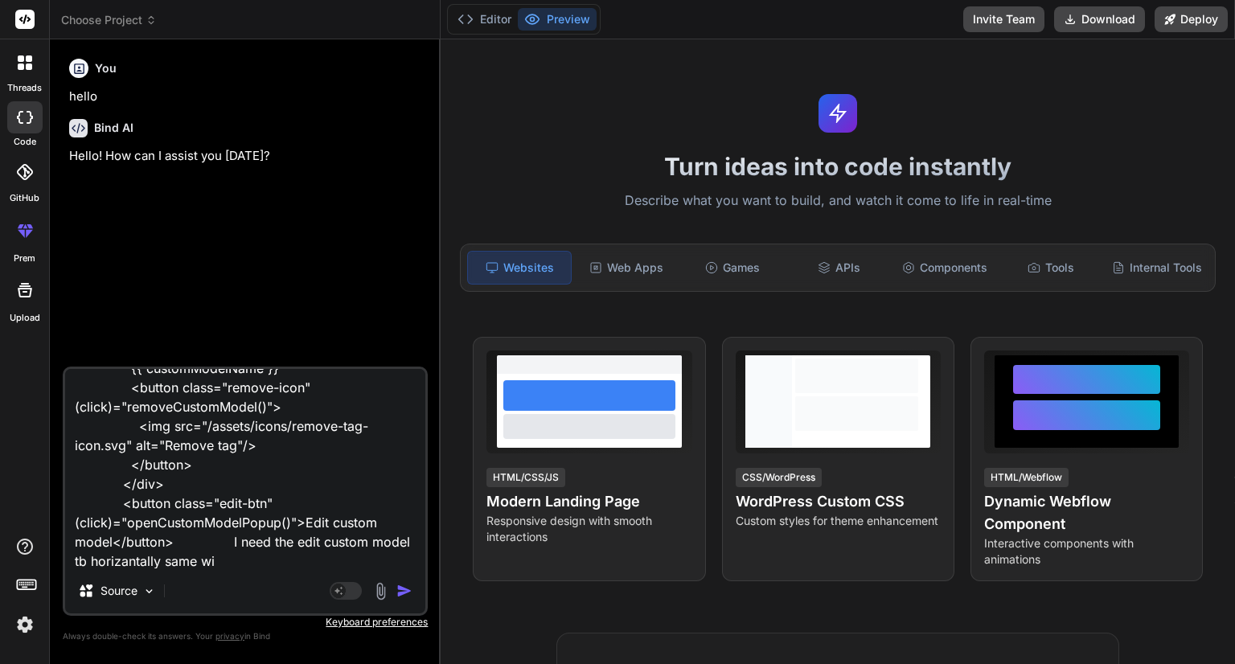
type textarea "x"
type textarea "<div class="custom-model-tag"> {{ customModelName }} <button class="remove-icon…"
type textarea "x"
type textarea "<div class="custom-model-tag"> {{ customModelName }} <button class="remove-icon…"
type textarea "x"
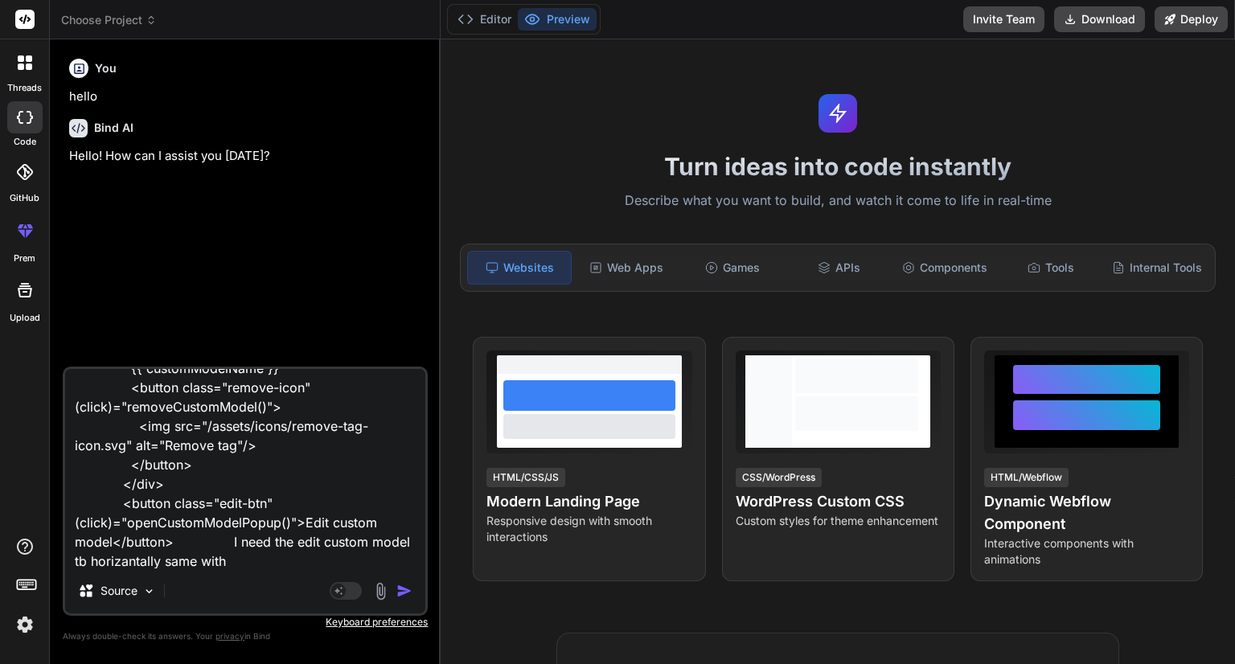
type textarea "<div class="custom-model-tag"> {{ customModelName }} <button class="remove-icon…"
type textarea "x"
type textarea "<div class="custom-model-tag"> {{ customModelName }} <button class="remove-icon…"
type textarea "x"
type textarea "<div class="custom-model-tag"> {{ customModelName }} <button class="remove-icon…"
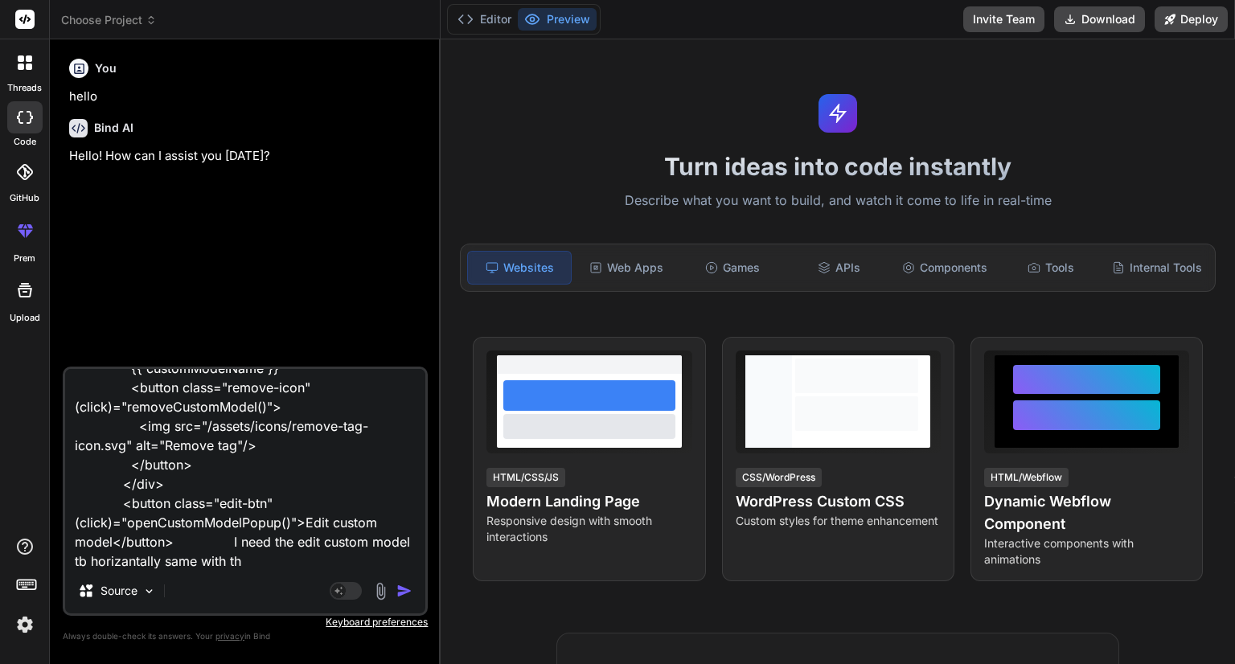
type textarea "x"
type textarea "<div class="custom-model-tag"> {{ customModelName }} <button class="remove-icon…"
type textarea "x"
type textarea "<div class="custom-model-tag"> {{ customModelName }} <button class="remove-icon…"
type textarea "x"
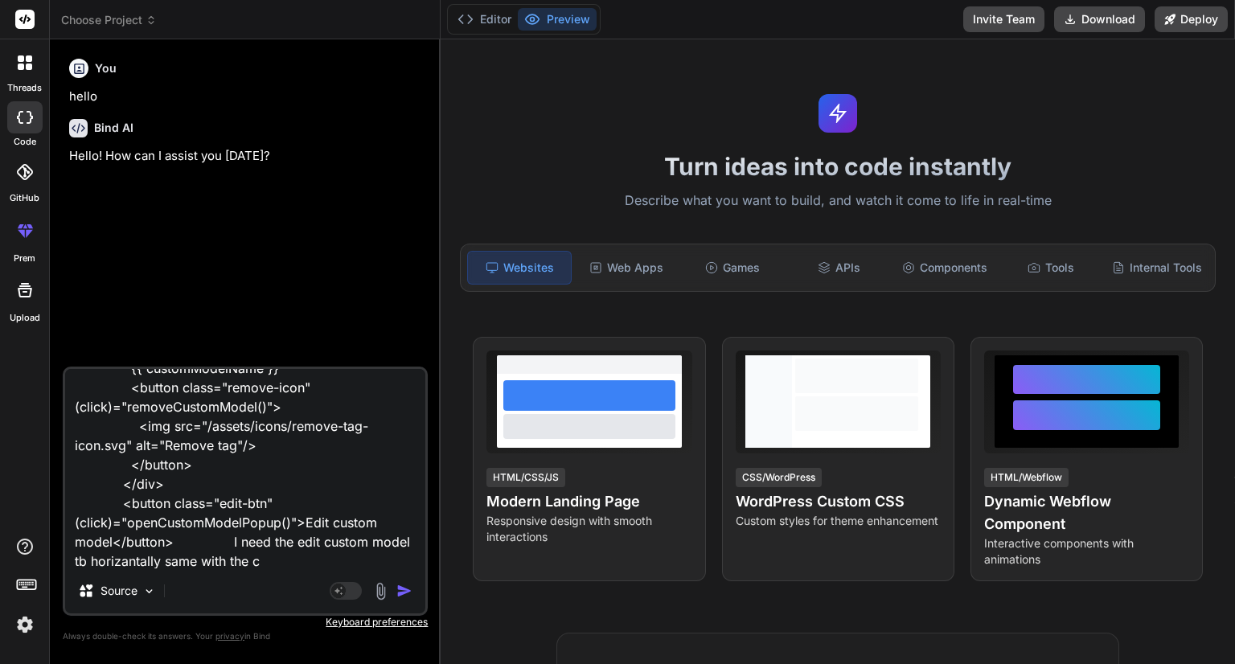
type textarea "<div class="custom-model-tag"> {{ customModelName }} <button class="remove-icon…"
type textarea "x"
type textarea "<div class="custom-model-tag"> {{ customModelName }} <button class="remove-icon…"
type textarea "x"
type textarea "<div class="custom-model-tag"> {{ customModelName }} <button class="remove-icon…"
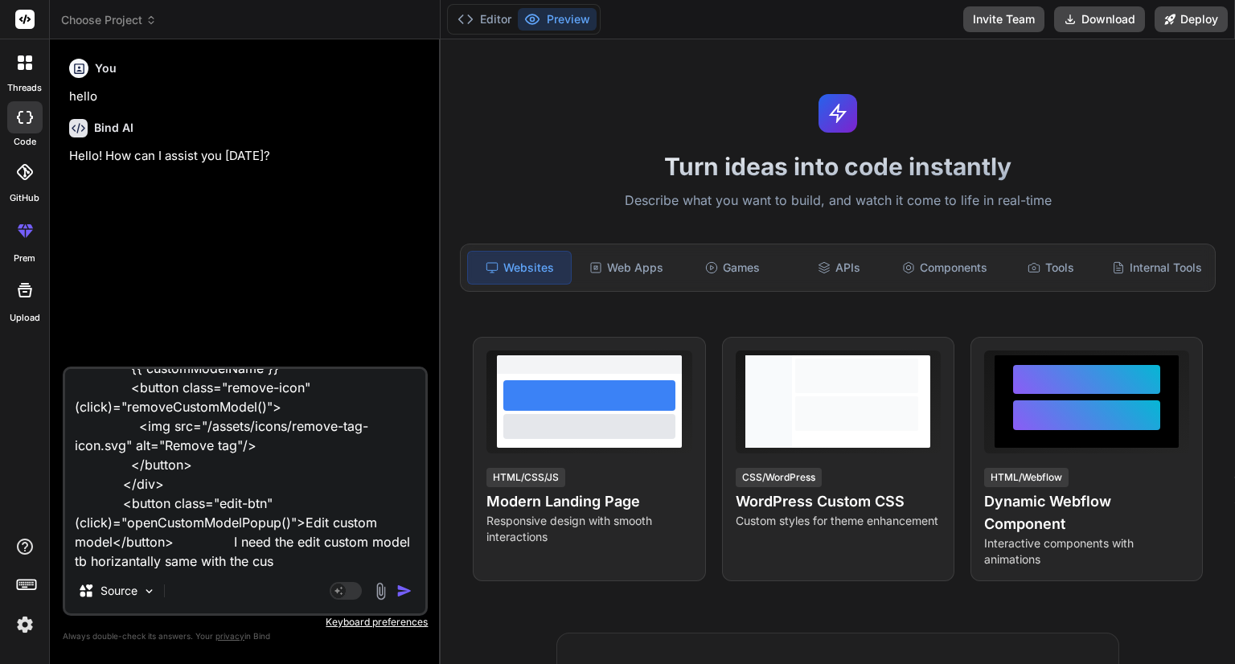
type textarea "x"
type textarea "<div class="custom-model-tag"> {{ customModelName }} <button class="remove-icon…"
type textarea "x"
type textarea "<div class="custom-model-tag"> {{ customModelName }} <button class="remove-icon…"
type textarea "x"
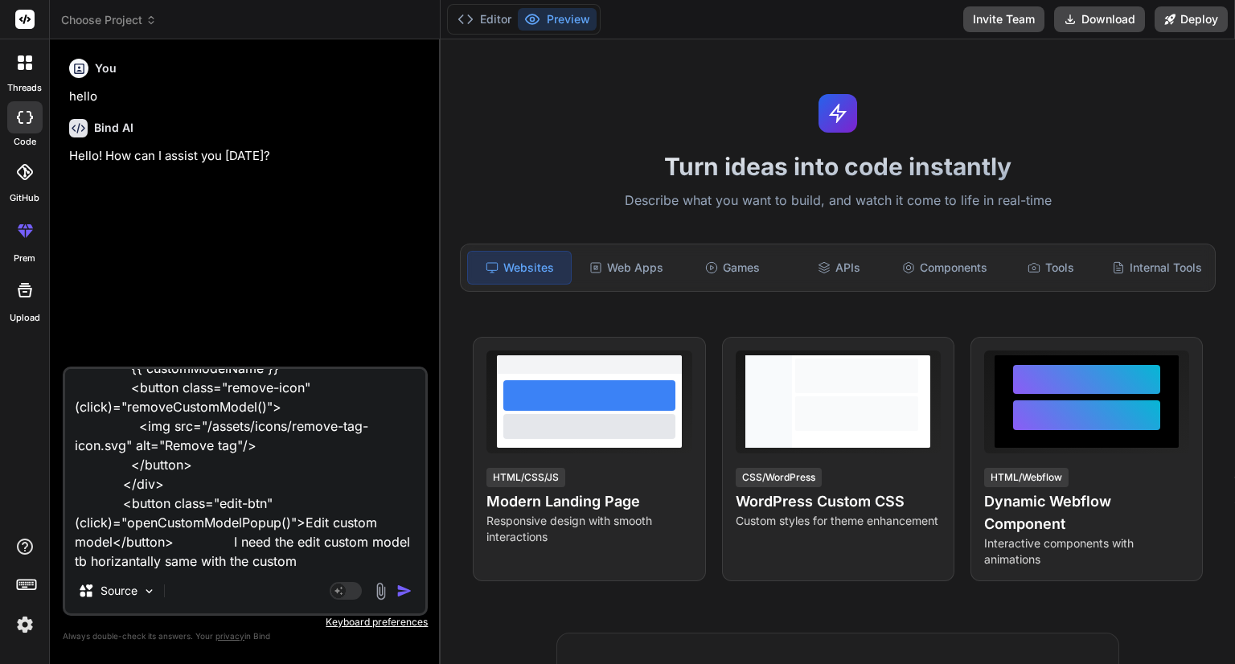
type textarea "<div class="custom-model-tag"> {{ customModelName }} <button class="remove-icon…"
type textarea "x"
type textarea "<div class="custom-model-tag"> {{ customModelName }} <button class="remove-icon…"
type textarea "x"
type textarea "<div class="custom-model-tag"> {{ customModelName }} <button class="remove-icon…"
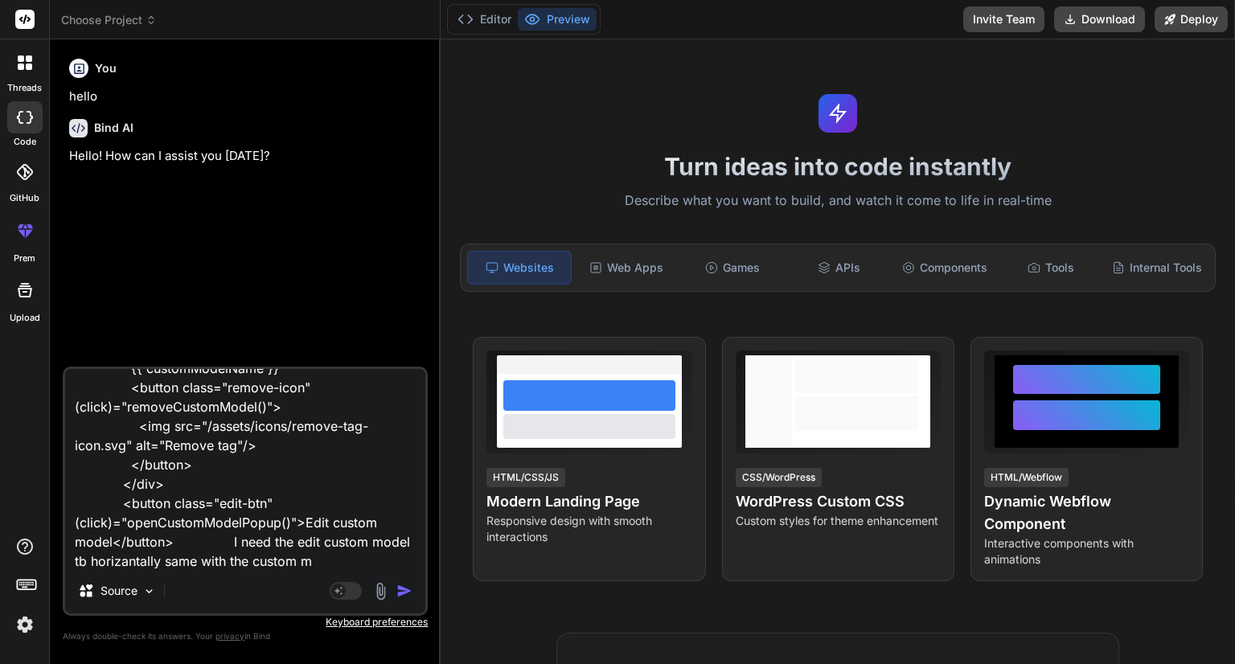
type textarea "x"
type textarea "<div class="custom-model-tag"> {{ customModelName }} <button class="remove-icon…"
type textarea "x"
type textarea "<div class="custom-model-tag"> {{ customModelName }} <button class="remove-icon…"
type textarea "x"
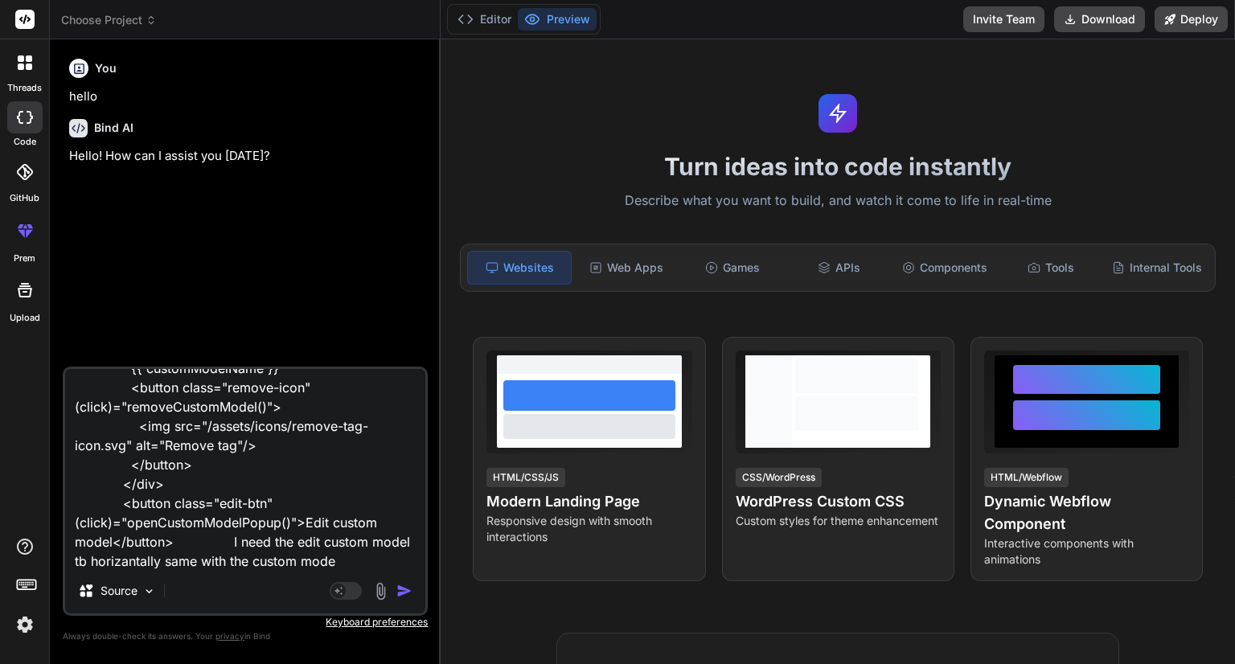
type textarea "<div class="custom-model-tag"> {{ customModelName }} <button class="remove-icon…"
type textarea "x"
type textarea "<div class="custom-model-tag"> {{ customModelName }} <button class="remove-icon…"
type textarea "x"
type textarea "<div class="custom-model-tag"> {{ customModelName }} <button class="remove-icon…"
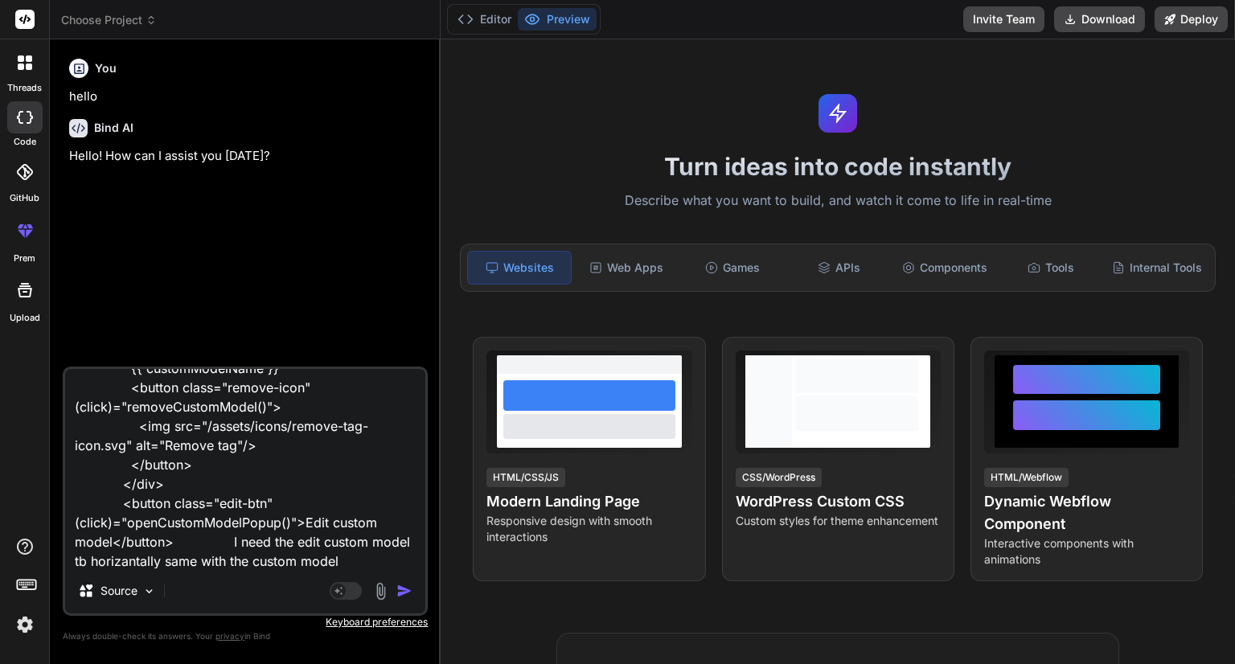
type textarea "x"
type textarea "<div class="custom-model-tag"> {{ customModelName }} <button class="remove-icon…"
type textarea "x"
type textarea "<div class="custom-model-tag"> {{ customModelName }} <button class="remove-icon…"
type textarea "x"
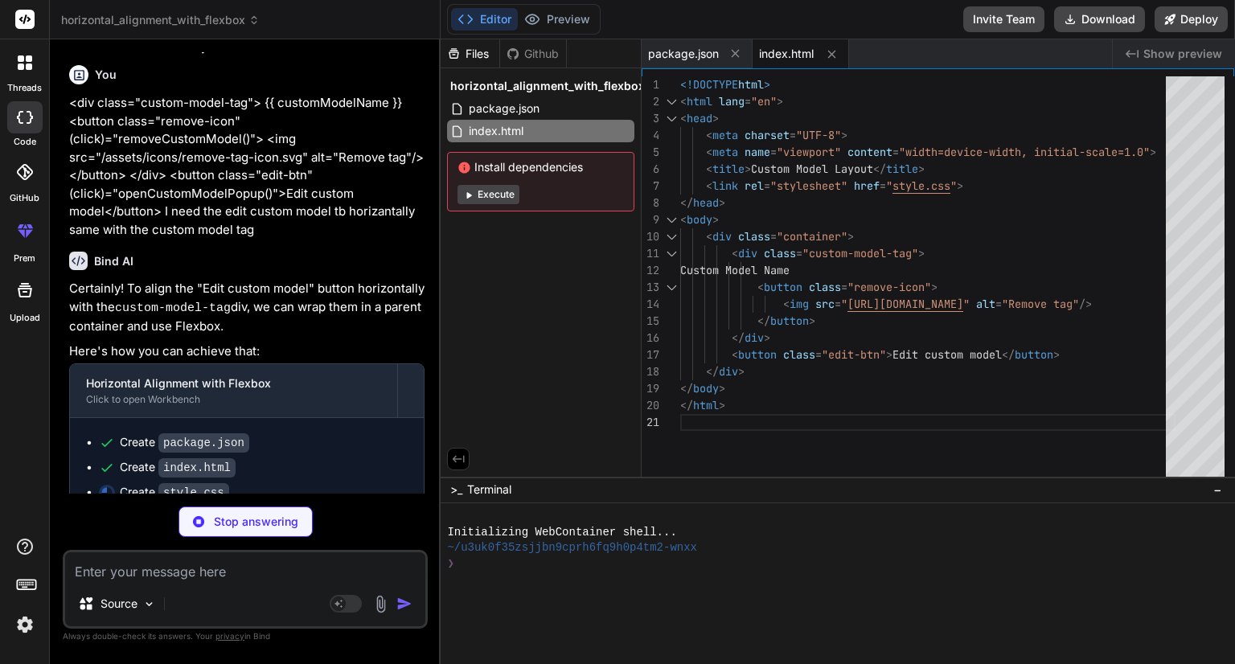
scroll to position [129, 0]
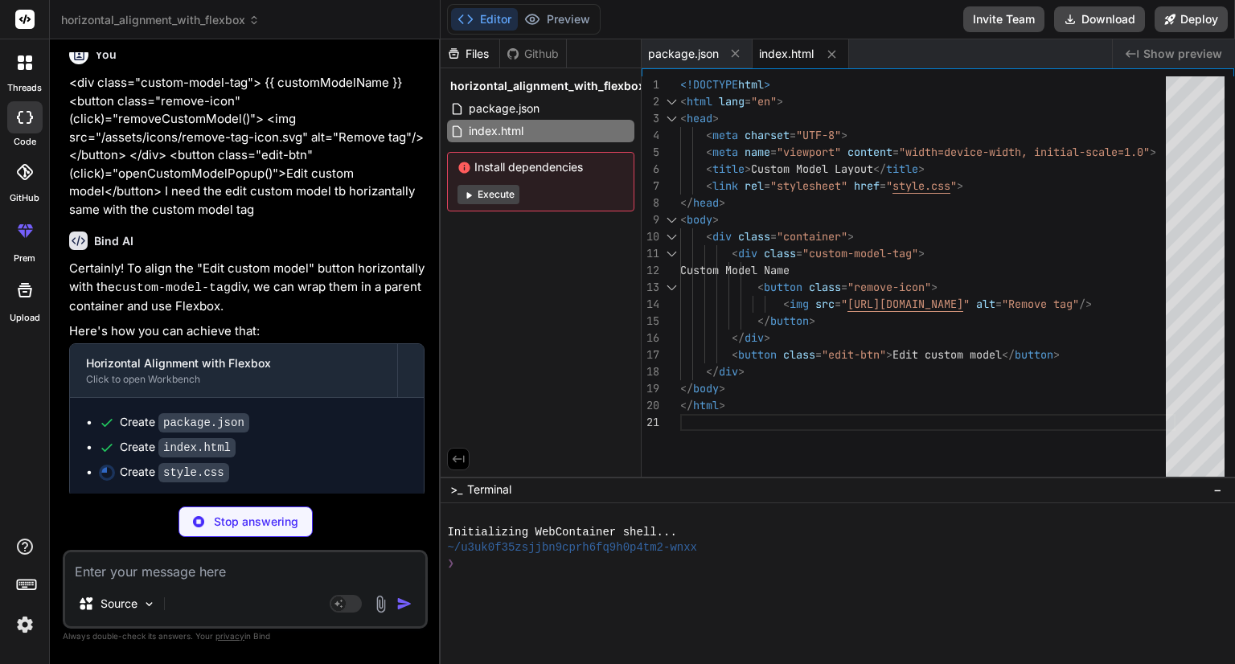
type textarea "x"
type textarea ".edit-btn:hover { background-color: #45a049; }"
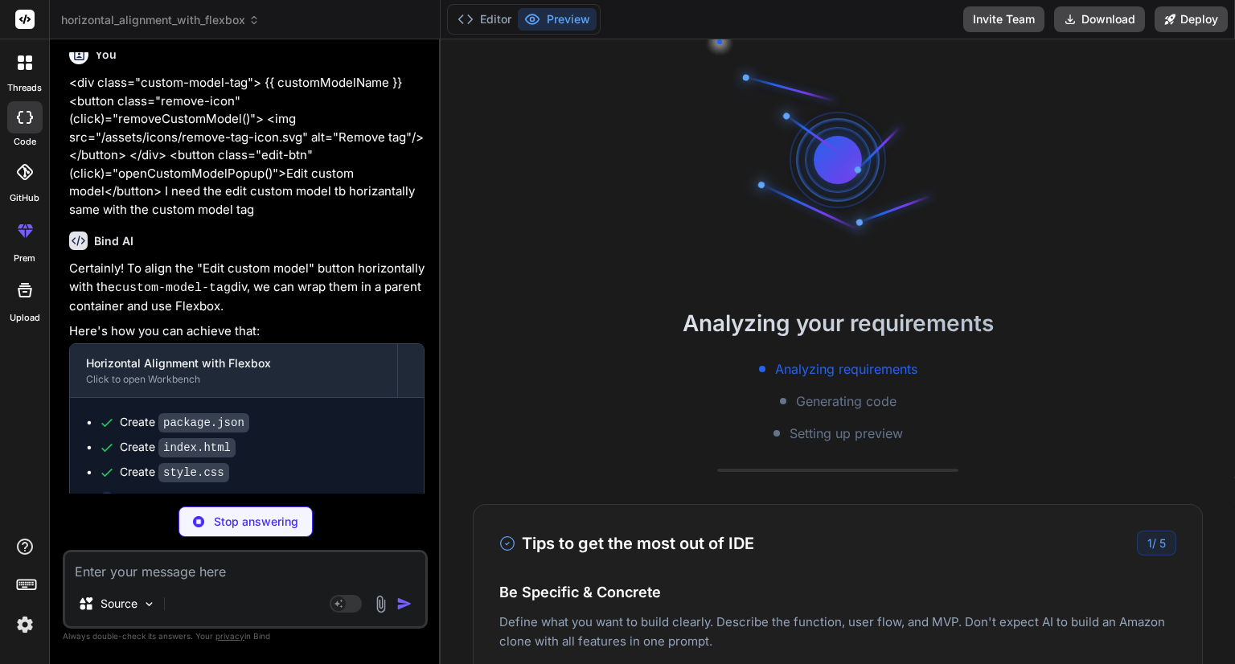
type textarea "x"
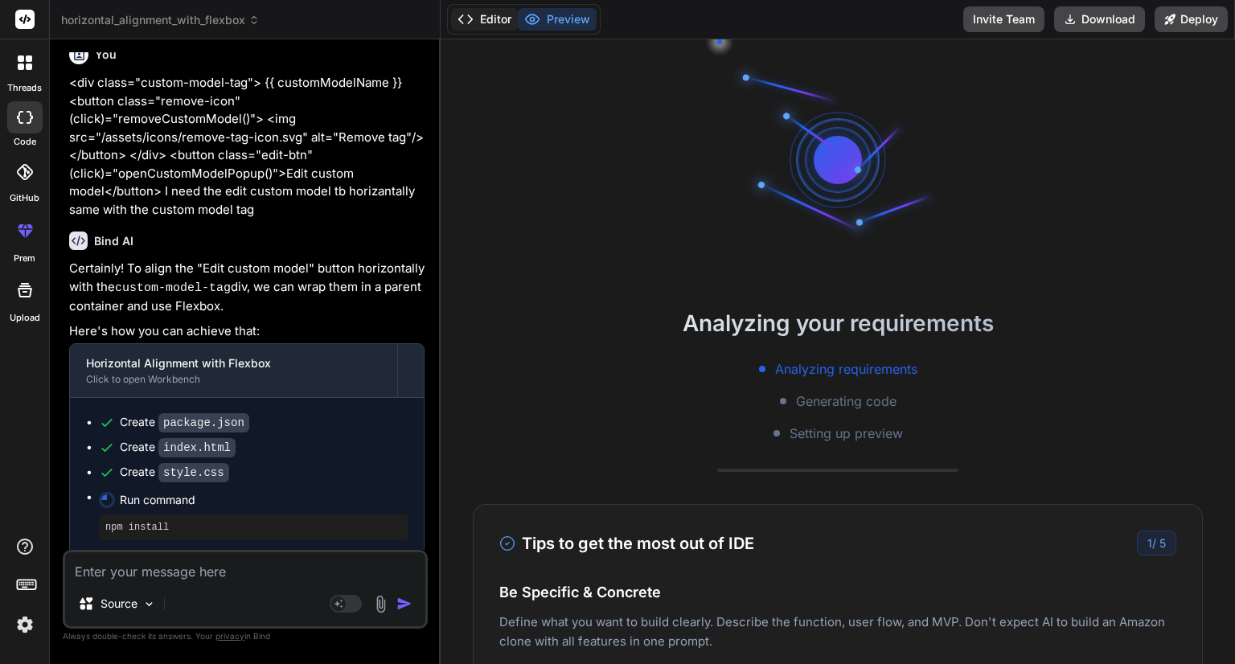
click at [483, 27] on button "Editor" at bounding box center [484, 19] width 67 height 23
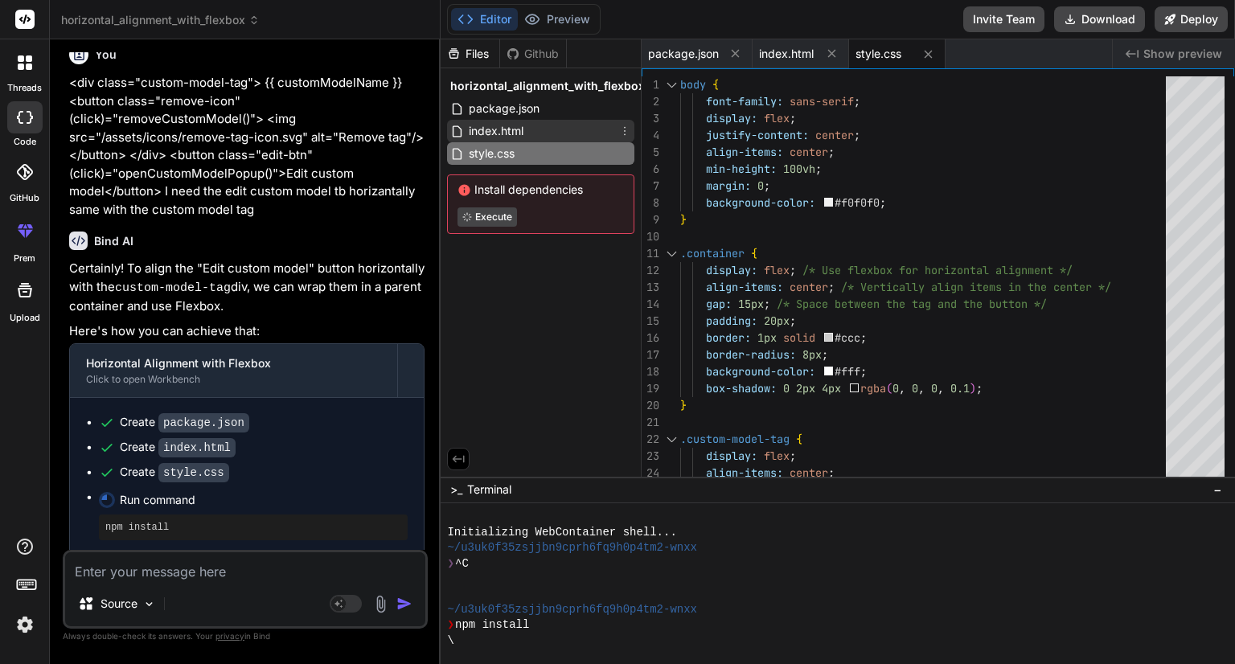
click at [499, 126] on span "index.html" at bounding box center [496, 130] width 58 height 19
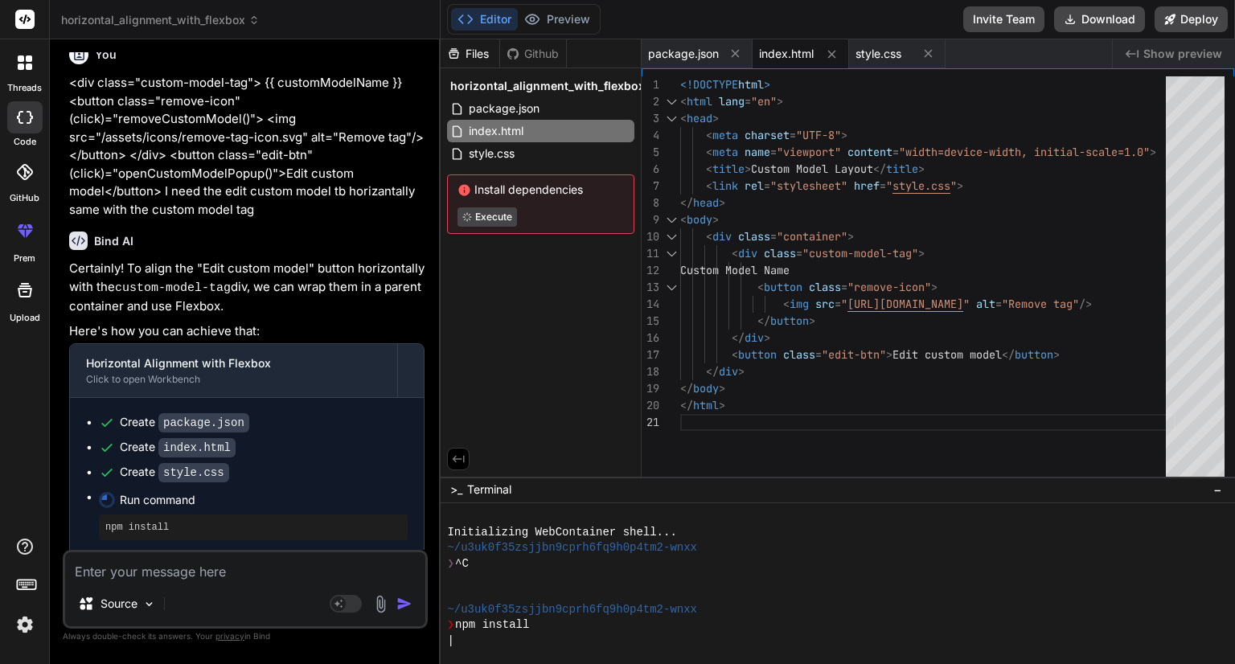
type textarea "<div class="custom-model-tag"> Custom Model Name <button class="remove-icon"> <…"
click at [707, 239] on div "<!DOCTYPE html > < html lang = "en" > < head > < meta charset = "UTF-8" > < met…" at bounding box center [927, 280] width 495 height 408
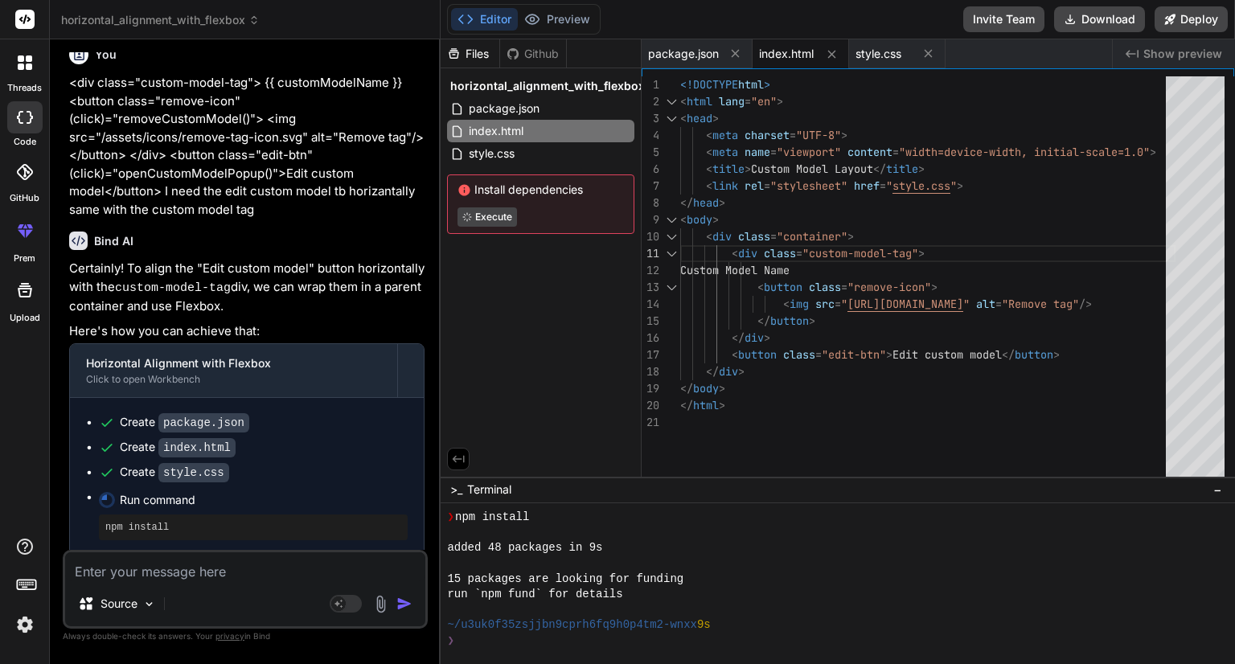
scroll to position [108, 0]
type textarea "x"
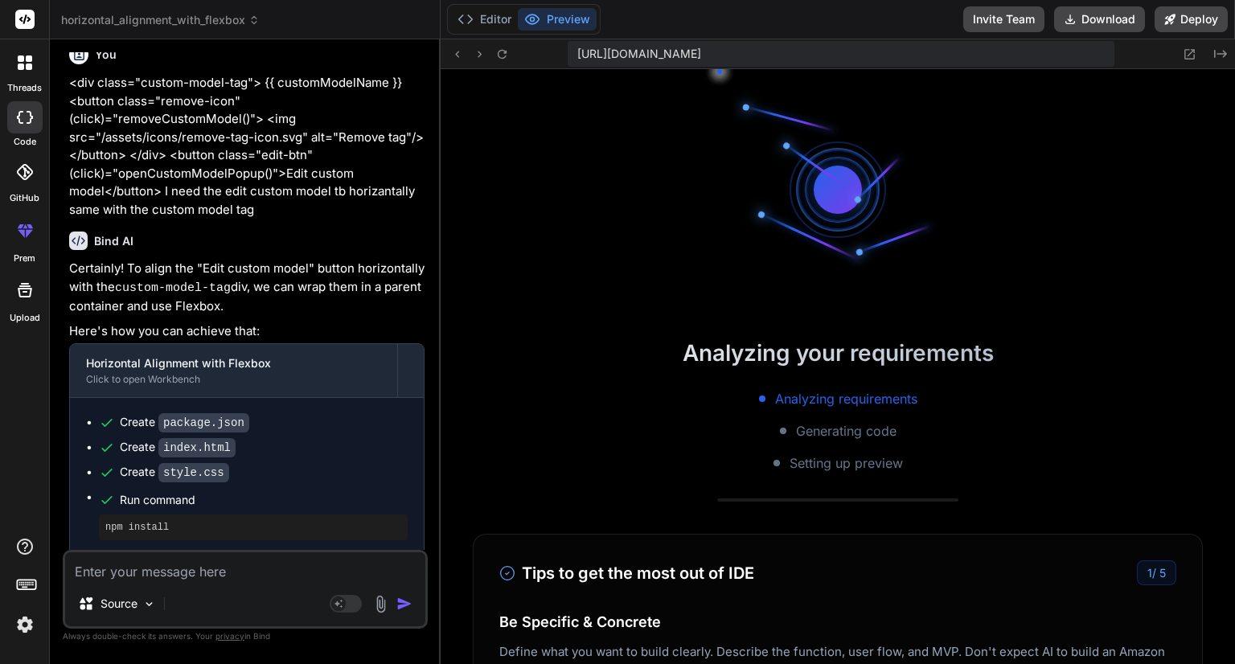
scroll to position [710, 0]
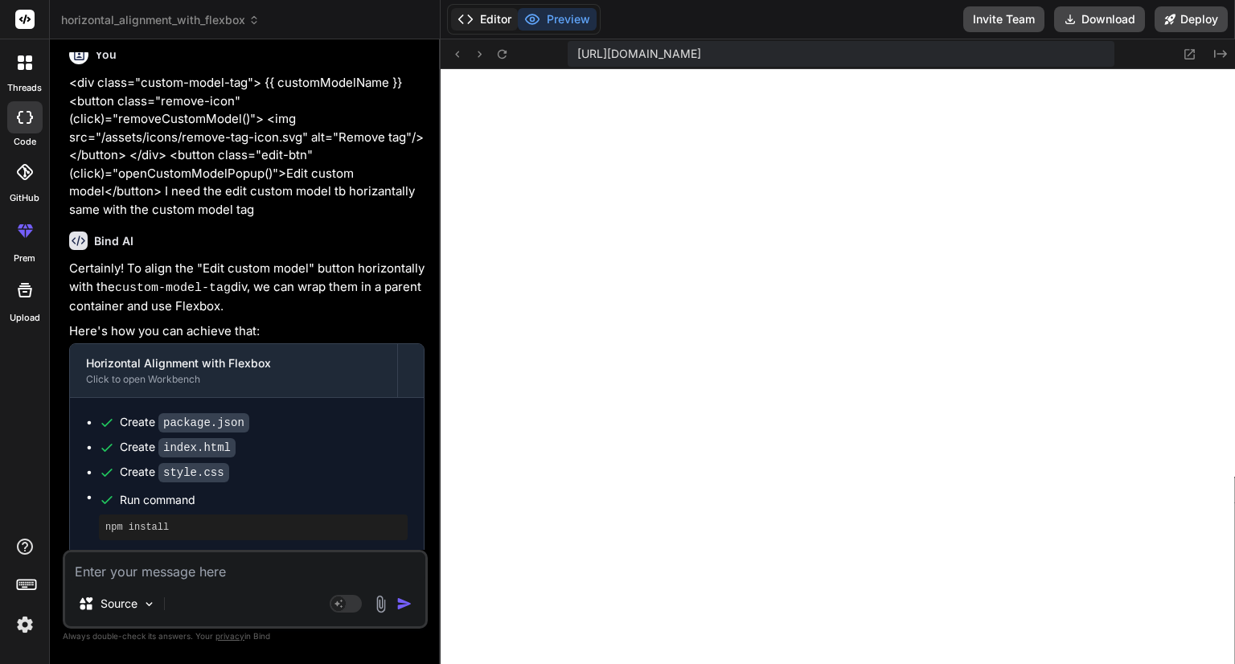
click at [492, 20] on button "Editor" at bounding box center [484, 19] width 67 height 23
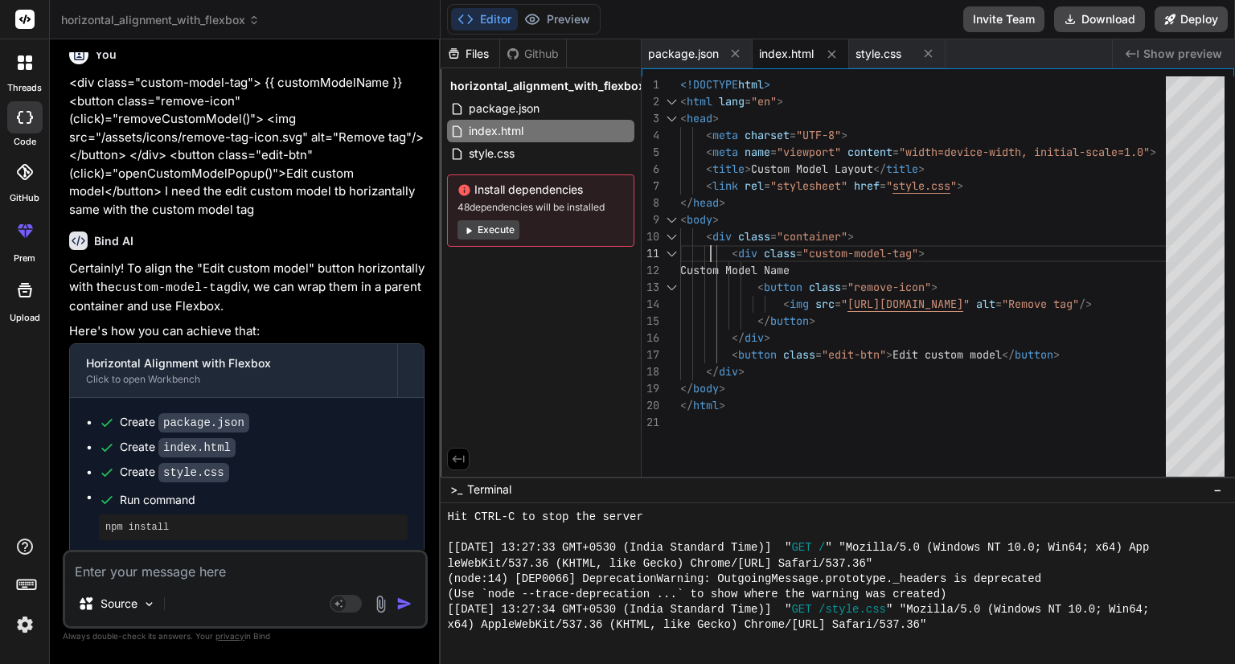
scroll to position [0, 0]
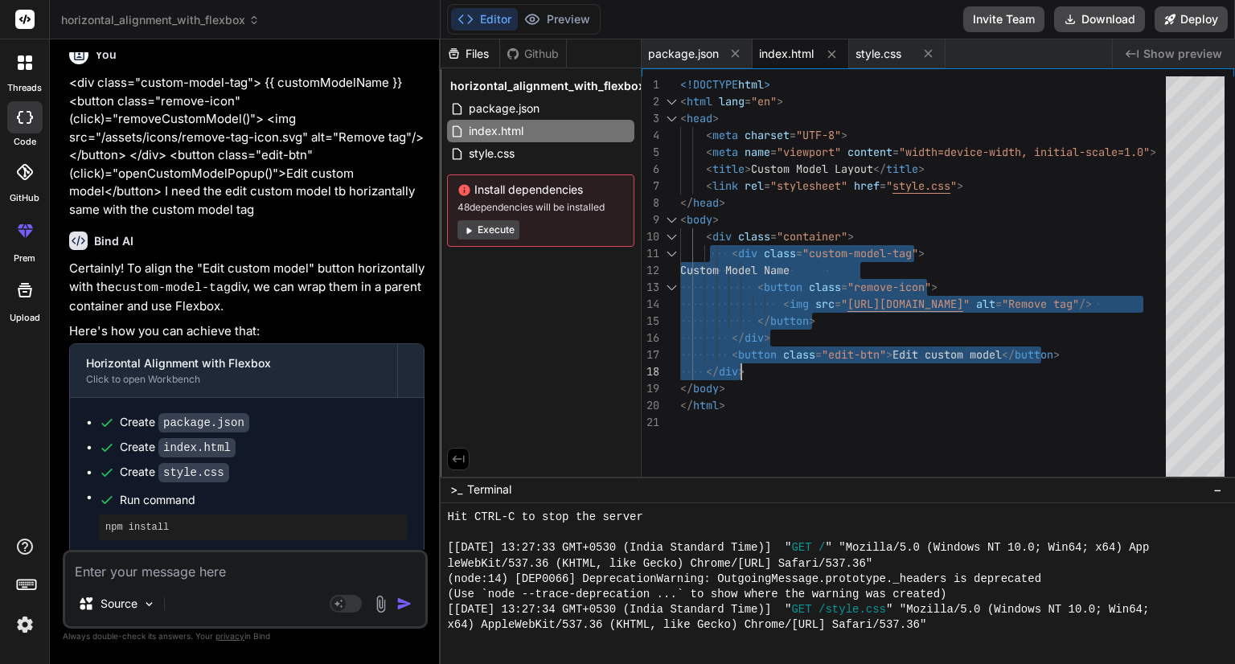
drag, startPoint x: 707, startPoint y: 239, endPoint x: 803, endPoint y: 364, distance: 157.7
click at [803, 364] on div "<!DOCTYPE html > < html lang = "en" > < head > < meta charset = "UTF-8" > < met…" at bounding box center [927, 280] width 495 height 408
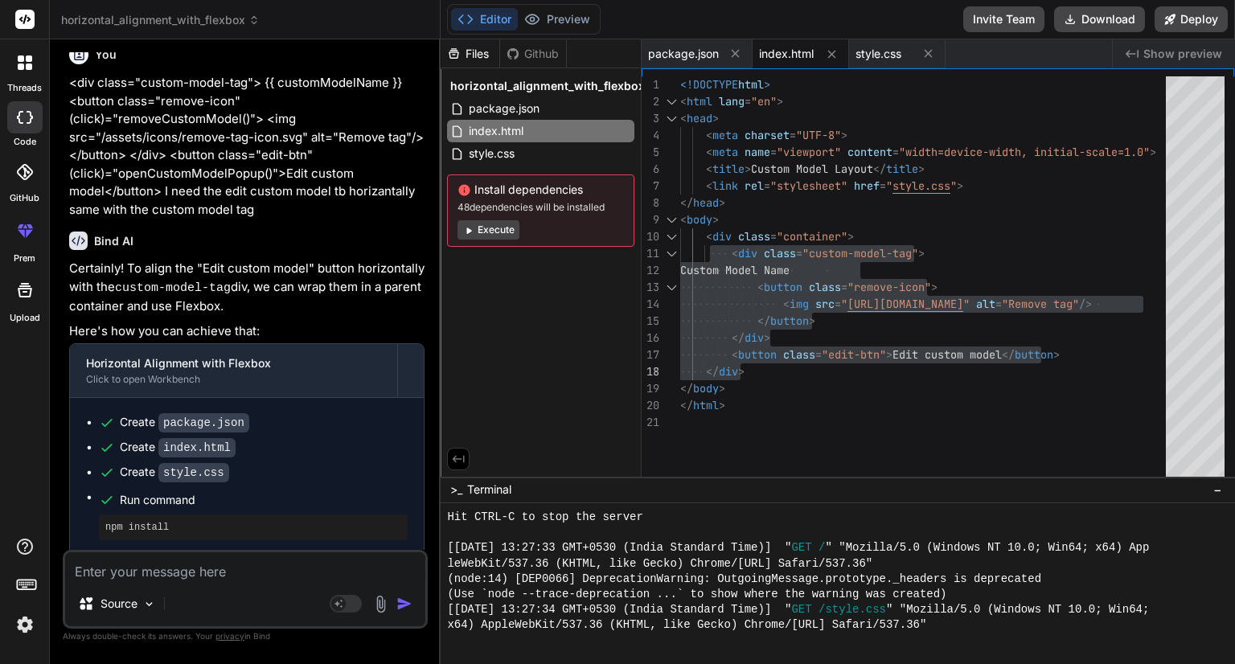
click at [183, 469] on code "style.css" at bounding box center [193, 472] width 71 height 19
click at [485, 156] on span "style.css" at bounding box center [491, 153] width 49 height 19
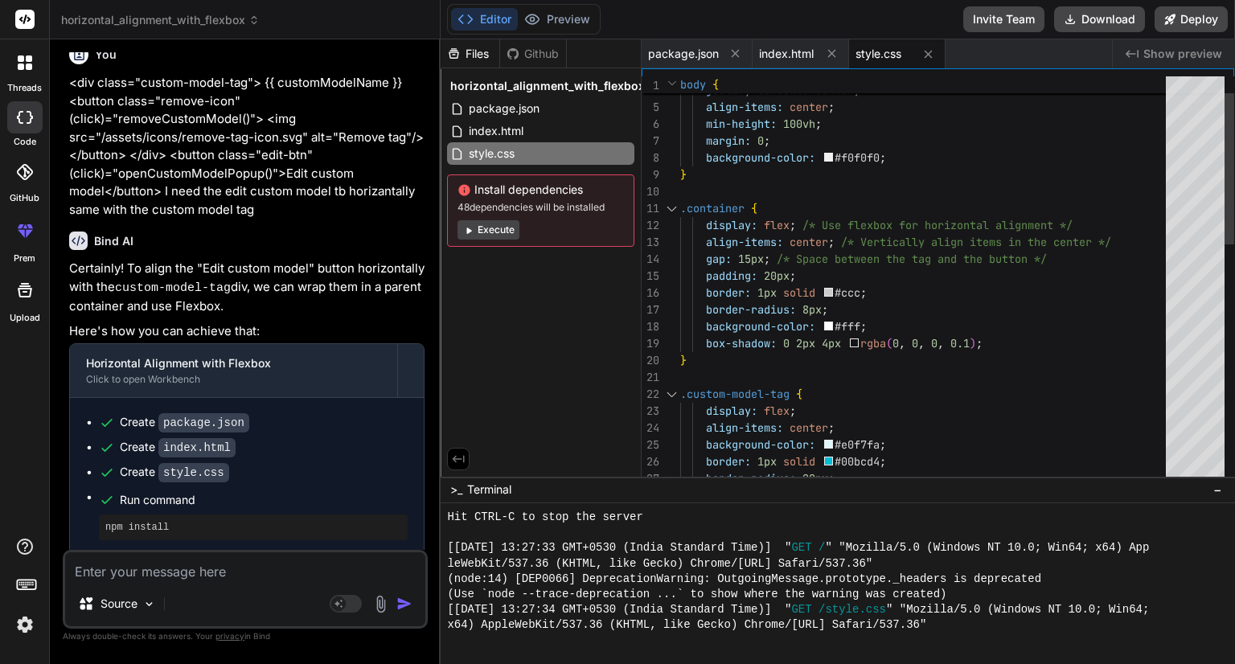
drag, startPoint x: 680, startPoint y: 211, endPoint x: 707, endPoint y: 362, distance: 152.8
click at [707, 362] on div "display: flex ; justify-content: center ; align-items: center ; min-height: 100…" at bounding box center [927, 579] width 495 height 1097
drag, startPoint x: 707, startPoint y: 362, endPoint x: 675, endPoint y: 335, distance: 41.7
click at [680, 335] on div "display: flex ; justify-content: center ; align-items: center ; min-height: 100…" at bounding box center [927, 579] width 495 height 1097
click at [675, 335] on div at bounding box center [660, 343] width 39 height 17
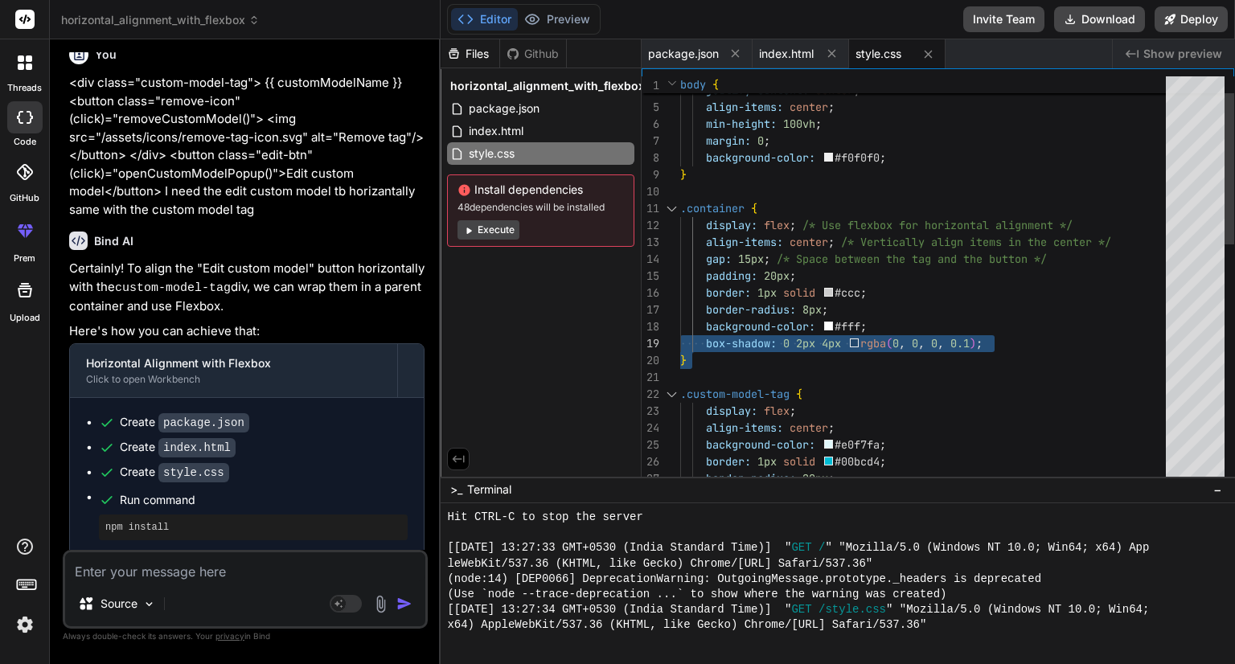
type textarea ".container { display: flex; /* Use flexbox for horizontal alignment */ align-it…"
click at [698, 358] on div "display: flex ; justify-content: center ; align-items: center ; min-height: 100…" at bounding box center [927, 579] width 495 height 1097
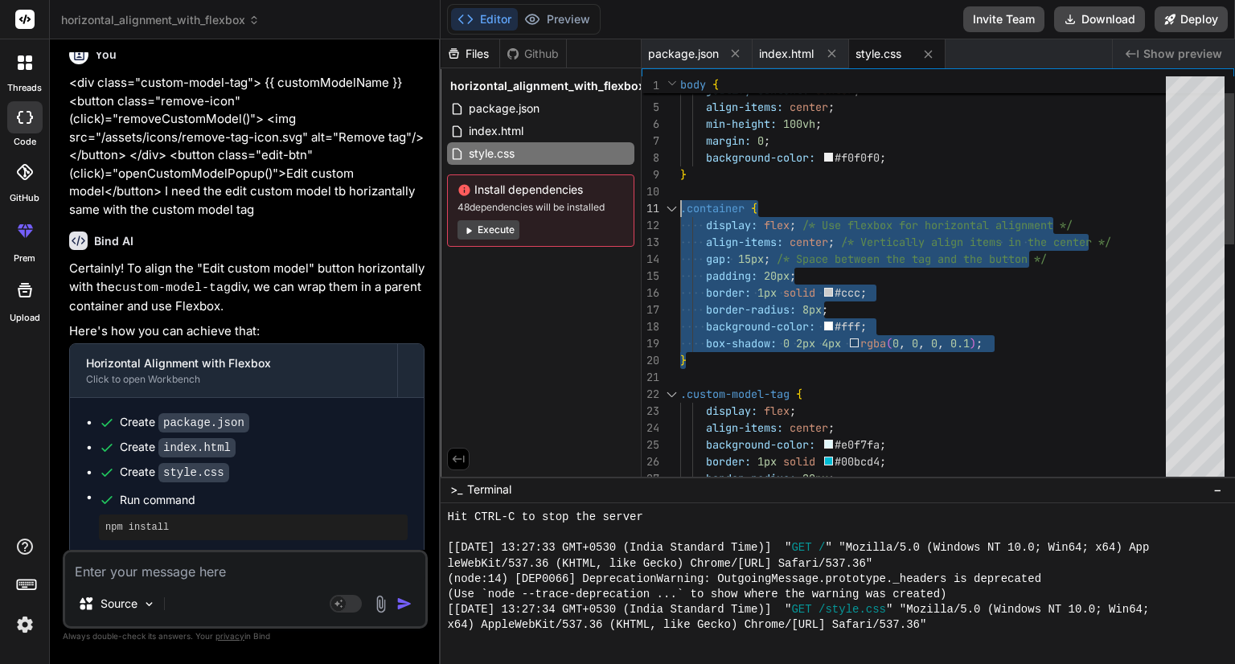
drag, startPoint x: 698, startPoint y: 358, endPoint x: 678, endPoint y: 210, distance: 149.3
click at [680, 210] on div "display: flex ; justify-content: center ; align-items: center ; min-height: 100…" at bounding box center [927, 579] width 495 height 1097
